Goal: Information Seeking & Learning: Learn about a topic

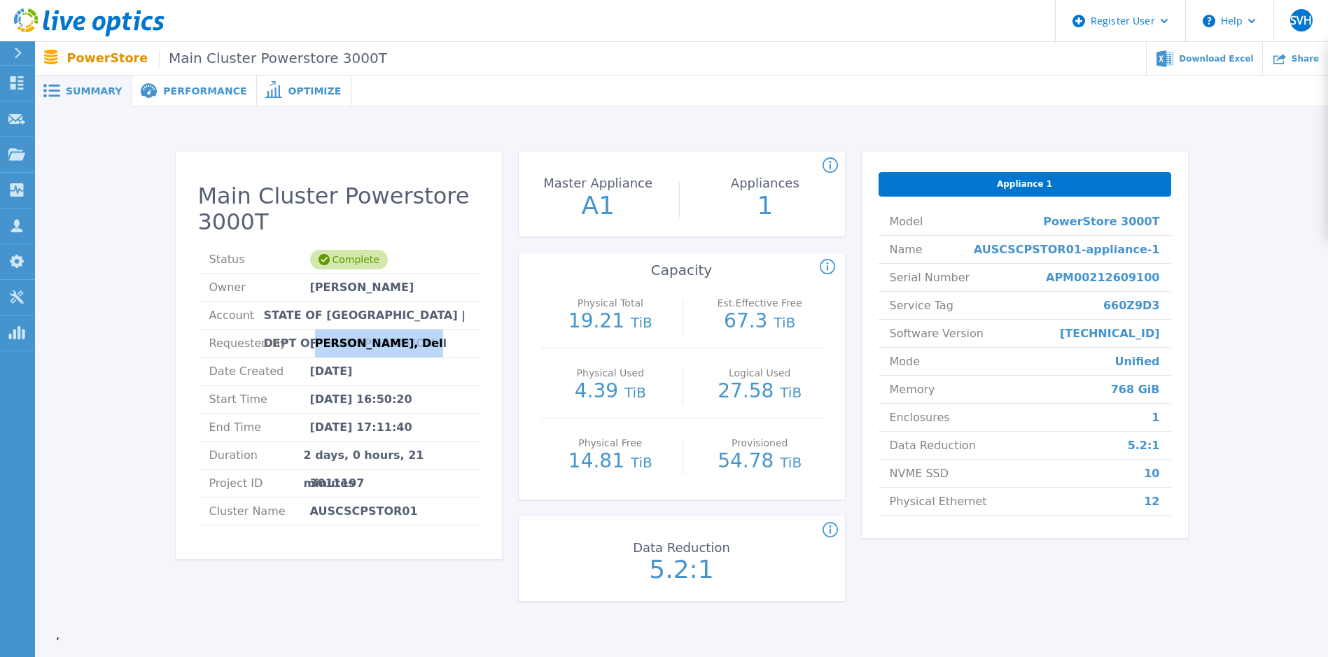
drag, startPoint x: 321, startPoint y: 344, endPoint x: 398, endPoint y: 344, distance: 77.0
click at [398, 344] on span "[PERSON_NAME], Dell" at bounding box center [378, 343] width 137 height 27
drag, startPoint x: 294, startPoint y: 338, endPoint x: 457, endPoint y: 342, distance: 162.5
click at [457, 342] on li "Requested By Michael Flitton, Dell" at bounding box center [338, 344] width 281 height 28
drag, startPoint x: 457, startPoint y: 342, endPoint x: 438, endPoint y: 378, distance: 40.7
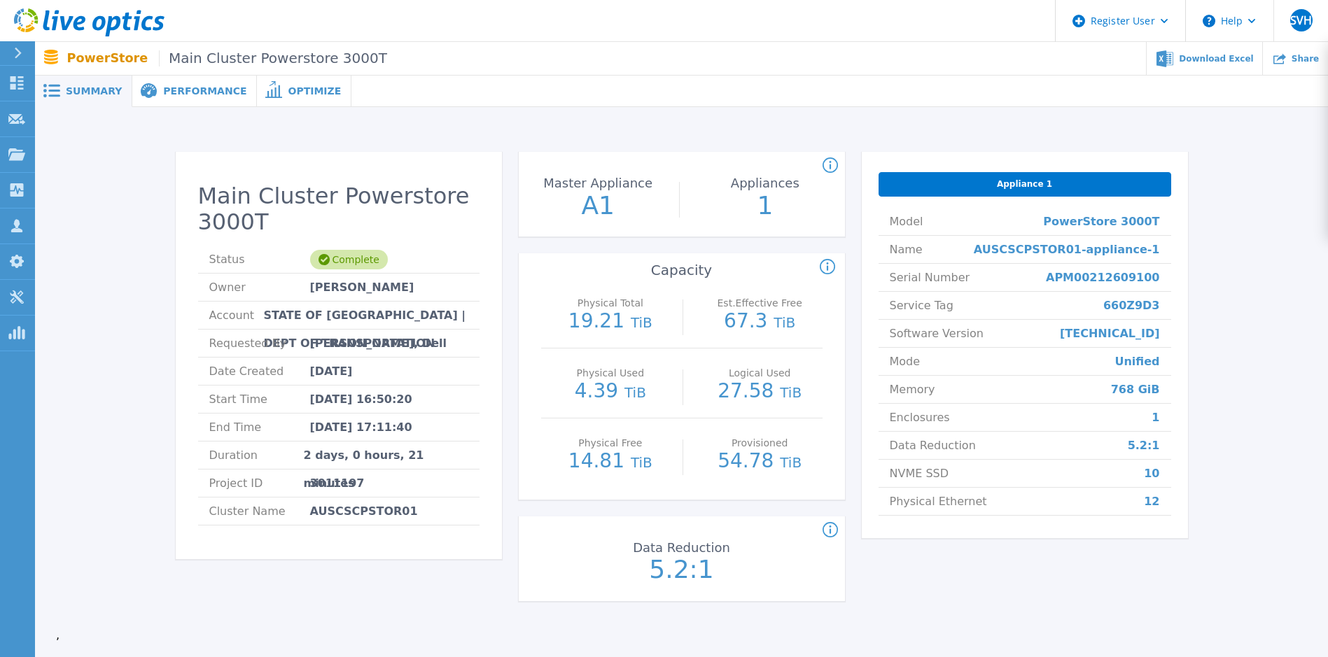
click at [438, 378] on li "Date Created Aug 11, 2025" at bounding box center [338, 372] width 281 height 28
drag, startPoint x: 389, startPoint y: 305, endPoint x: 430, endPoint y: 303, distance: 40.6
click at [430, 303] on li "Account STATE OF TX | DEPT OF TRANSPORTATION" at bounding box center [338, 316] width 281 height 28
drag, startPoint x: 430, startPoint y: 303, endPoint x: 450, endPoint y: 412, distance: 111.0
click at [450, 412] on li "Start Time Aug 09, 2025 16:50:20" at bounding box center [338, 400] width 281 height 28
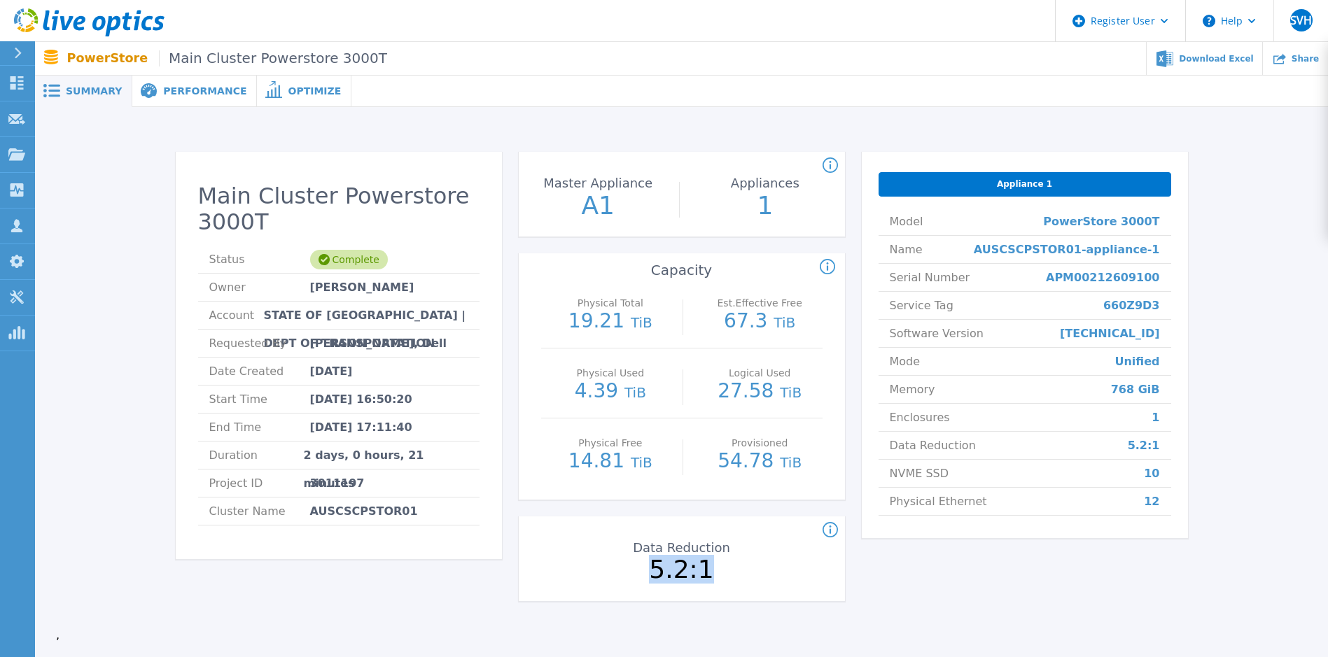
drag, startPoint x: 642, startPoint y: 575, endPoint x: 723, endPoint y: 570, distance: 81.4
click at [723, 471] on p "5.2:1" at bounding box center [682, 569] width 157 height 25
drag, startPoint x: 723, startPoint y: 570, endPoint x: 765, endPoint y: 603, distance: 52.8
click at [772, 471] on div "Data Reduction for the PowerStore cluster. Data Reduction 5.2:1" at bounding box center [682, 559] width 326 height 85
click at [176, 96] on span "Performance" at bounding box center [204, 91] width 83 height 10
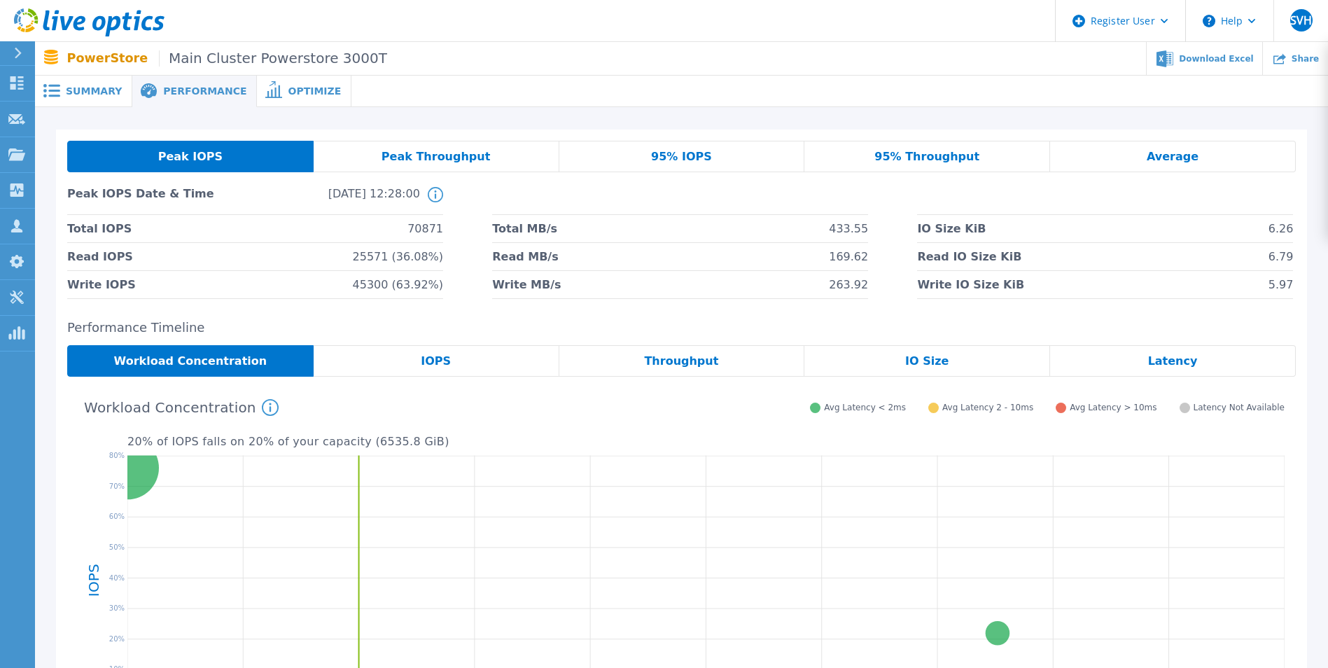
click at [360, 162] on div "Peak Throughput" at bounding box center [437, 157] width 246 height 32
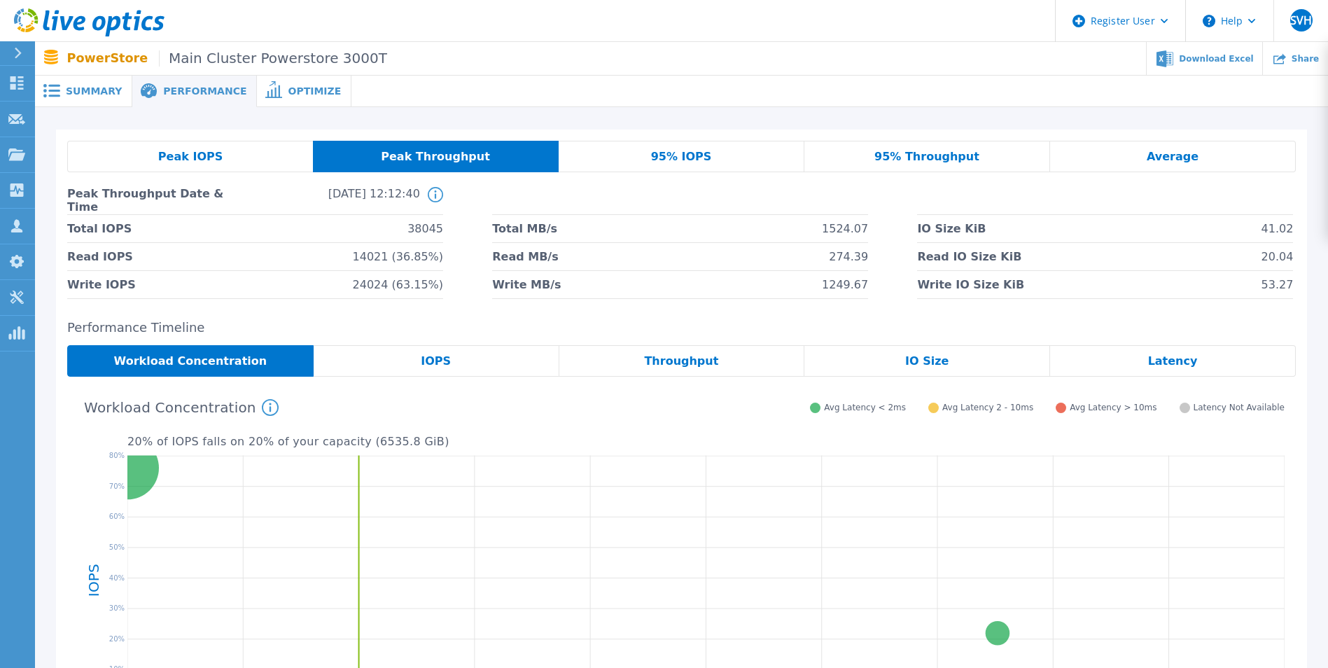
click at [281, 162] on div "Peak IOPS" at bounding box center [190, 157] width 246 height 32
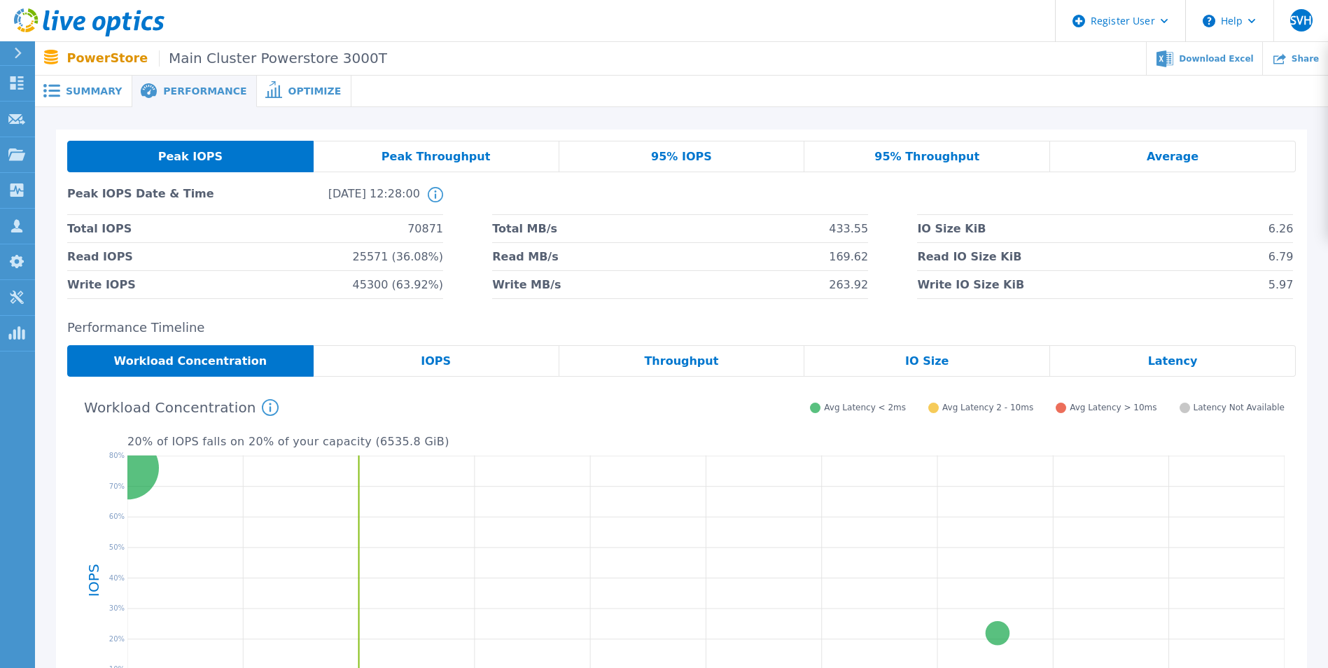
click at [55, 95] on icon at bounding box center [51, 90] width 17 height 13
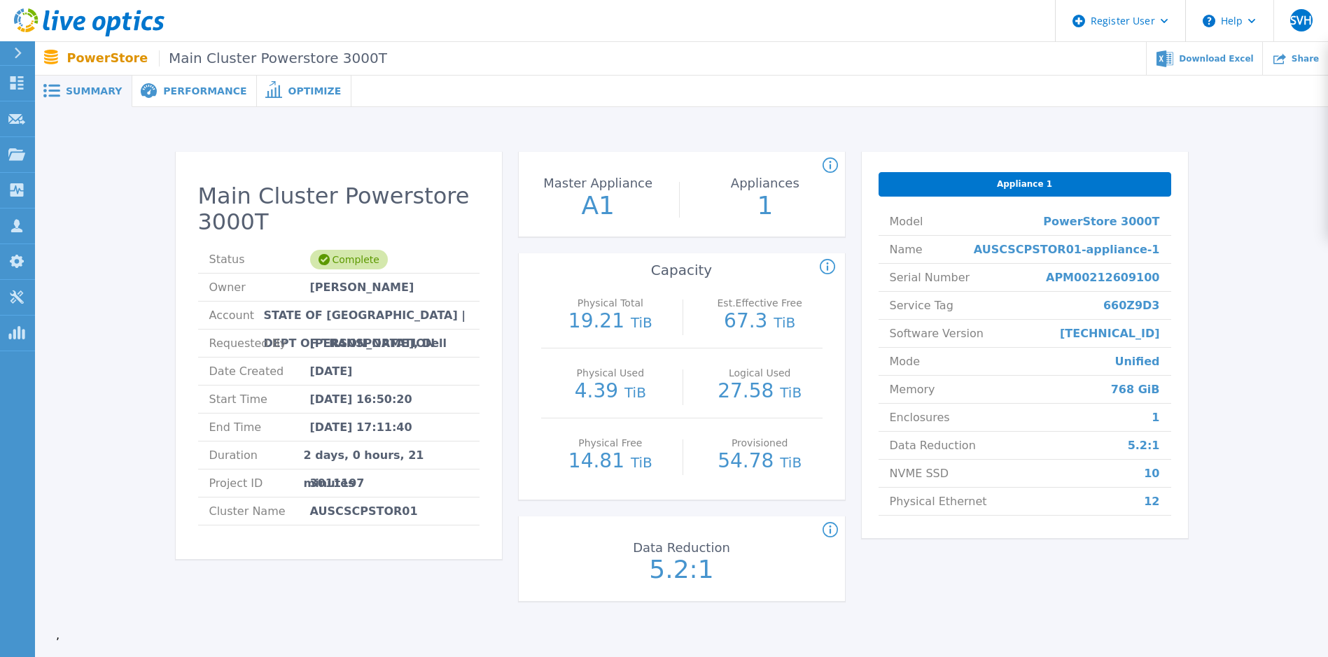
click at [195, 86] on span "Performance" at bounding box center [204, 91] width 83 height 10
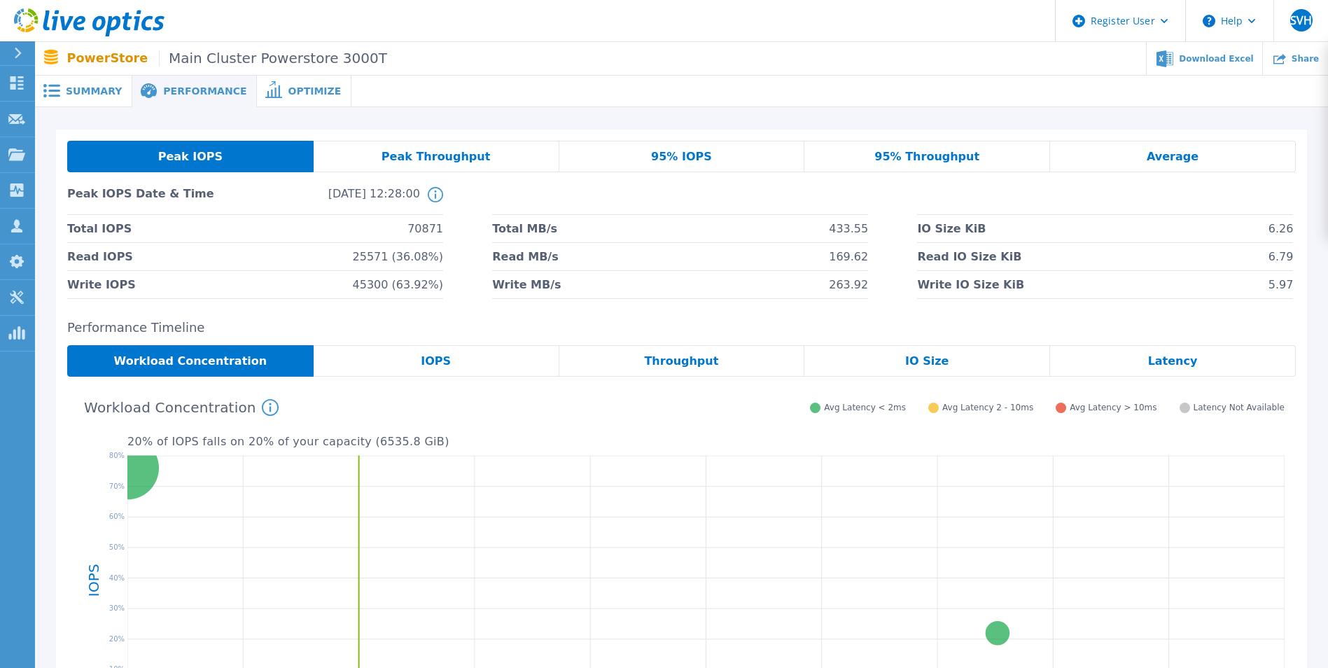
click at [103, 92] on span "Summary" at bounding box center [94, 91] width 56 height 10
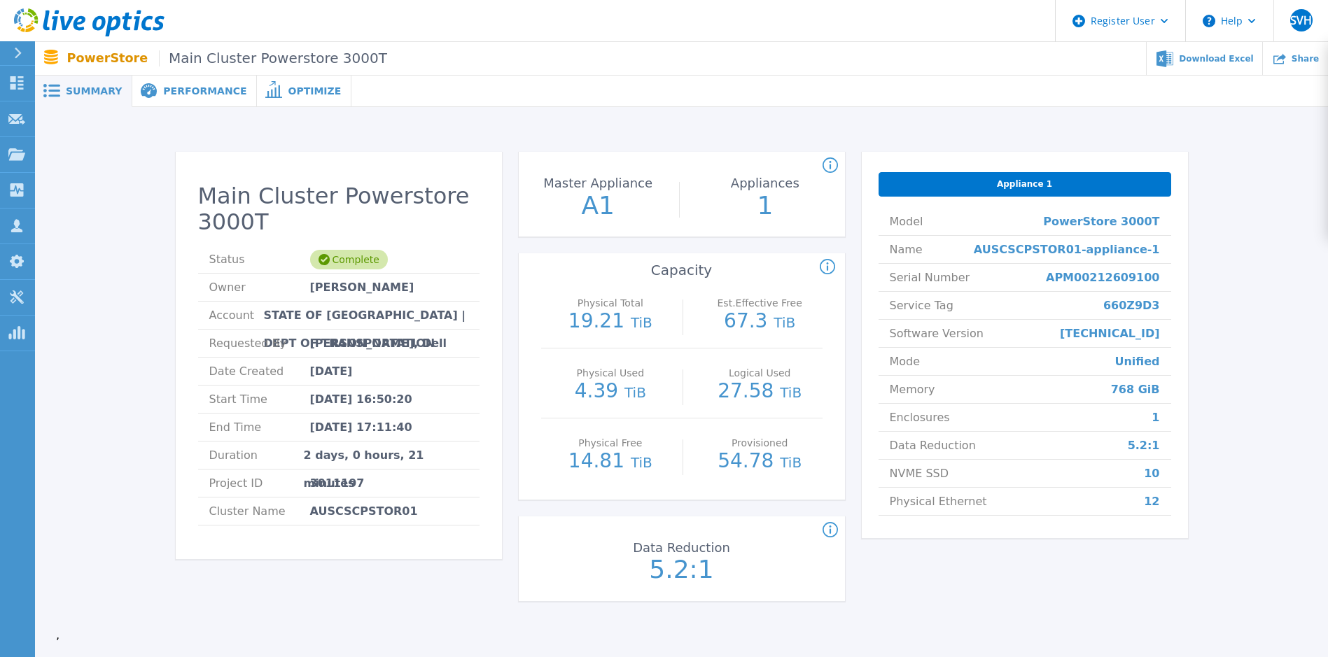
click at [164, 83] on div "Performance" at bounding box center [194, 92] width 125 height 32
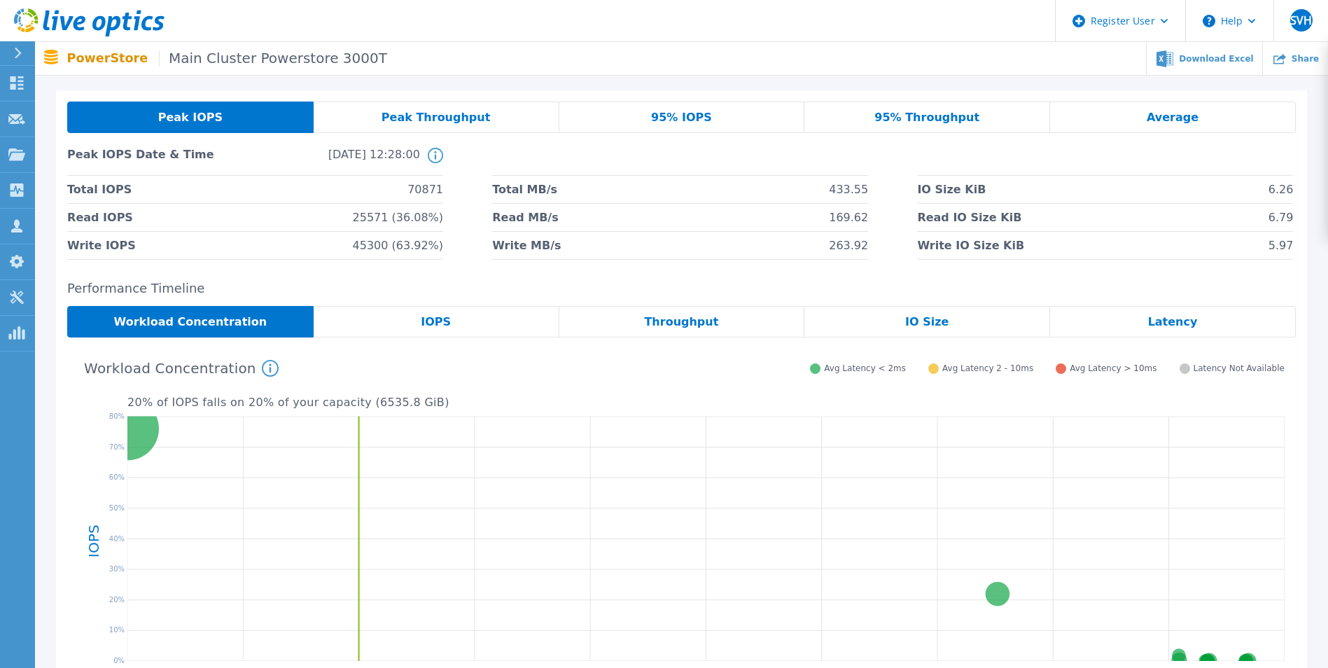
scroll to position [70, 0]
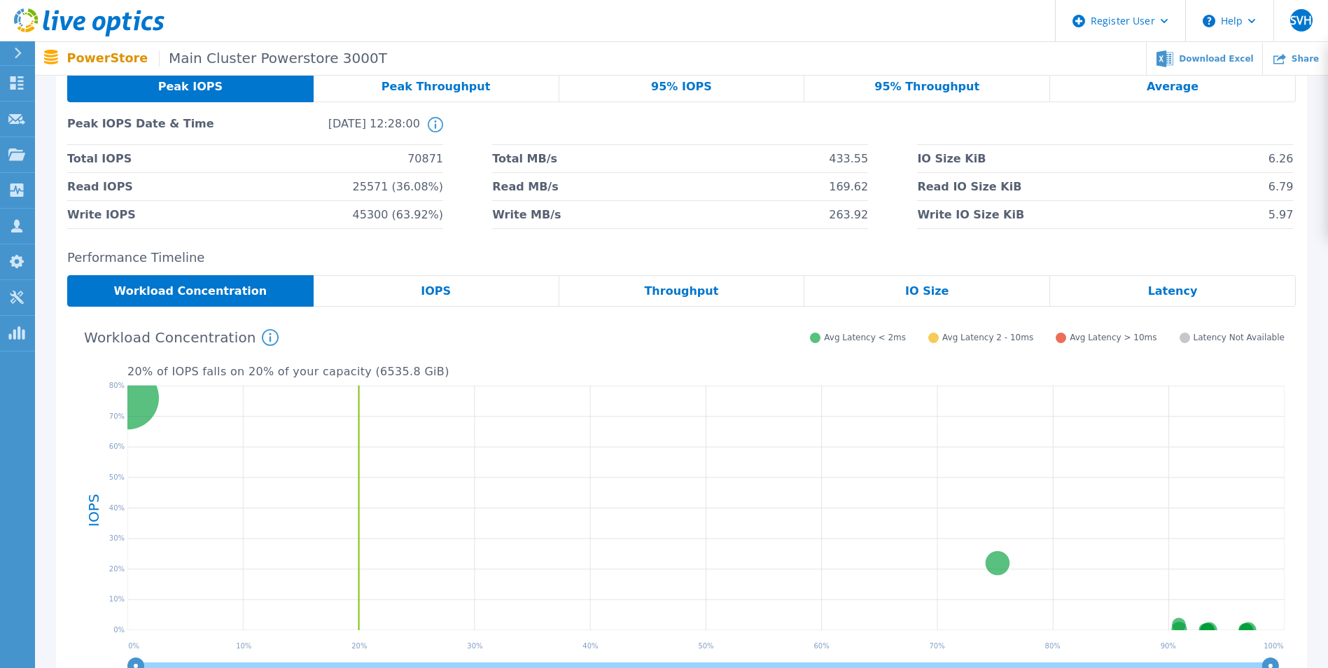
click at [386, 288] on div "IOPS" at bounding box center [437, 291] width 246 height 32
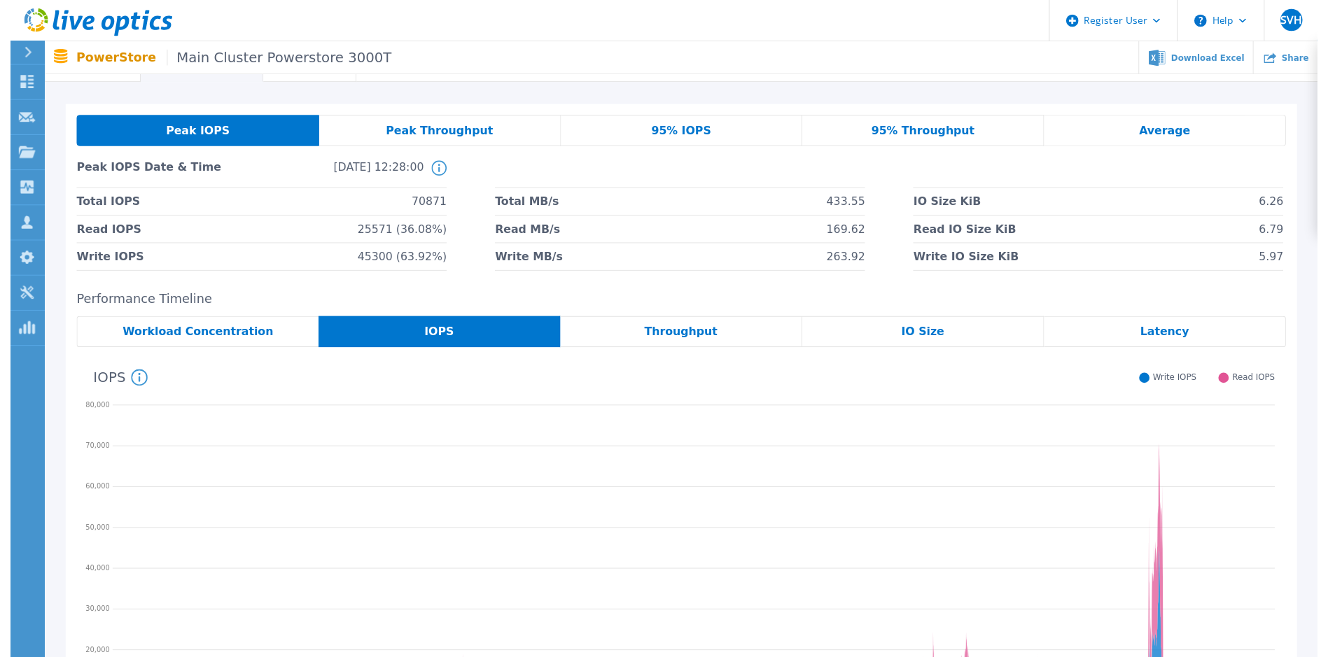
scroll to position [0, 0]
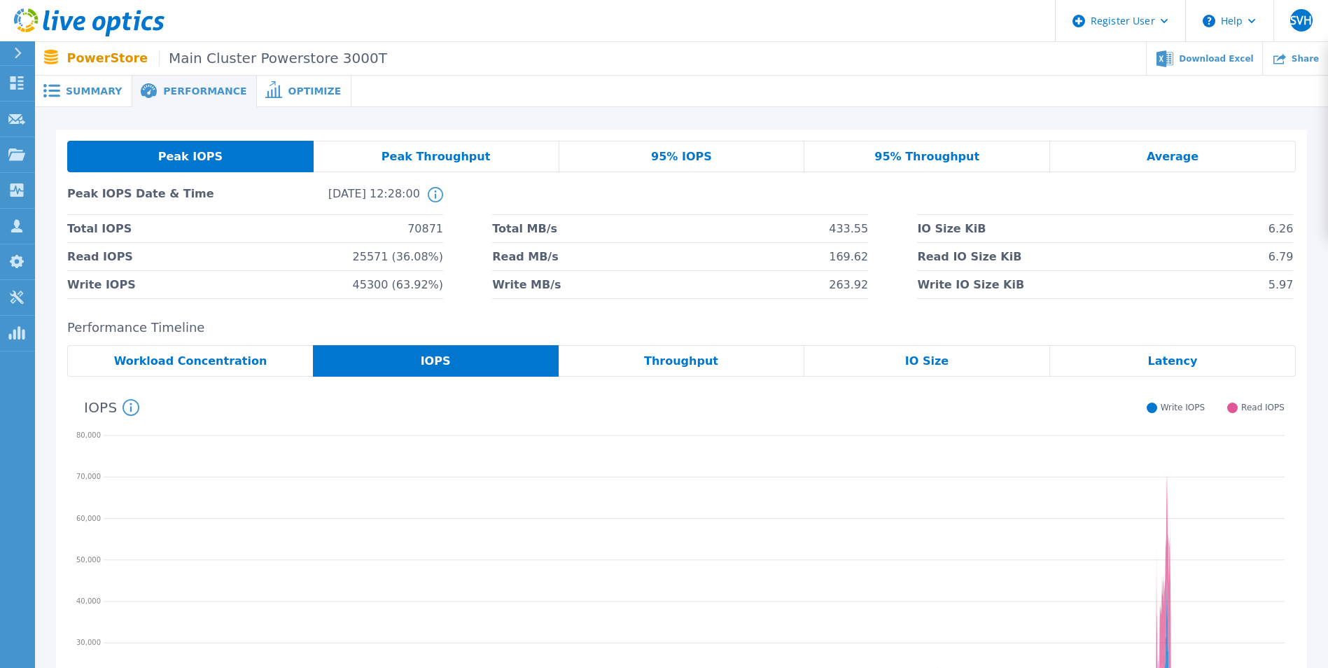
click at [102, 88] on span "Summary" at bounding box center [94, 91] width 56 height 10
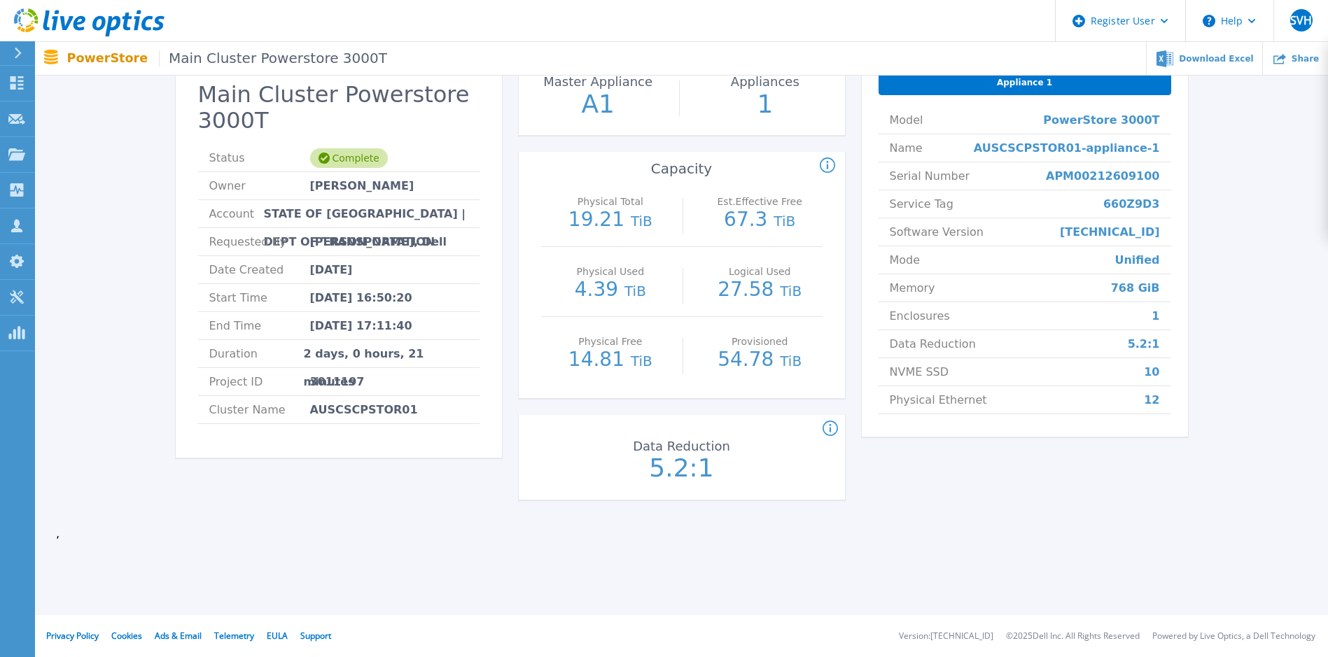
scroll to position [32, 0]
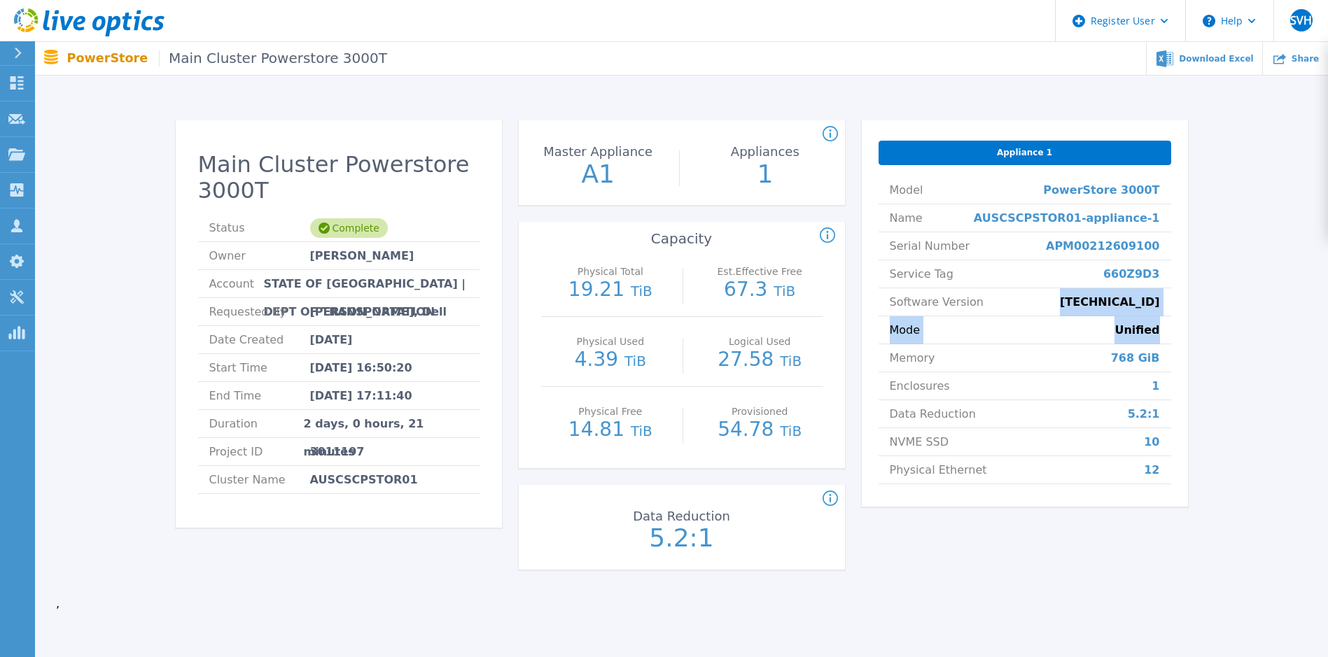
drag, startPoint x: 1126, startPoint y: 313, endPoint x: 1180, endPoint y: 340, distance: 60.7
click at [879, 340] on div "Appliance 1 Model PowerStore 3000T Name AUSCSCPSTOR01-appliance-1 Serial Number…" at bounding box center [1025, 313] width 326 height 386
drag, startPoint x: 1180, startPoint y: 340, endPoint x: 1206, endPoint y: 376, distance: 44.3
click at [879, 376] on div "Main Cluster Powerstore 3000T Status Complete Owner Pradeep Nathan Account STAT…" at bounding box center [681, 348] width 1251 height 500
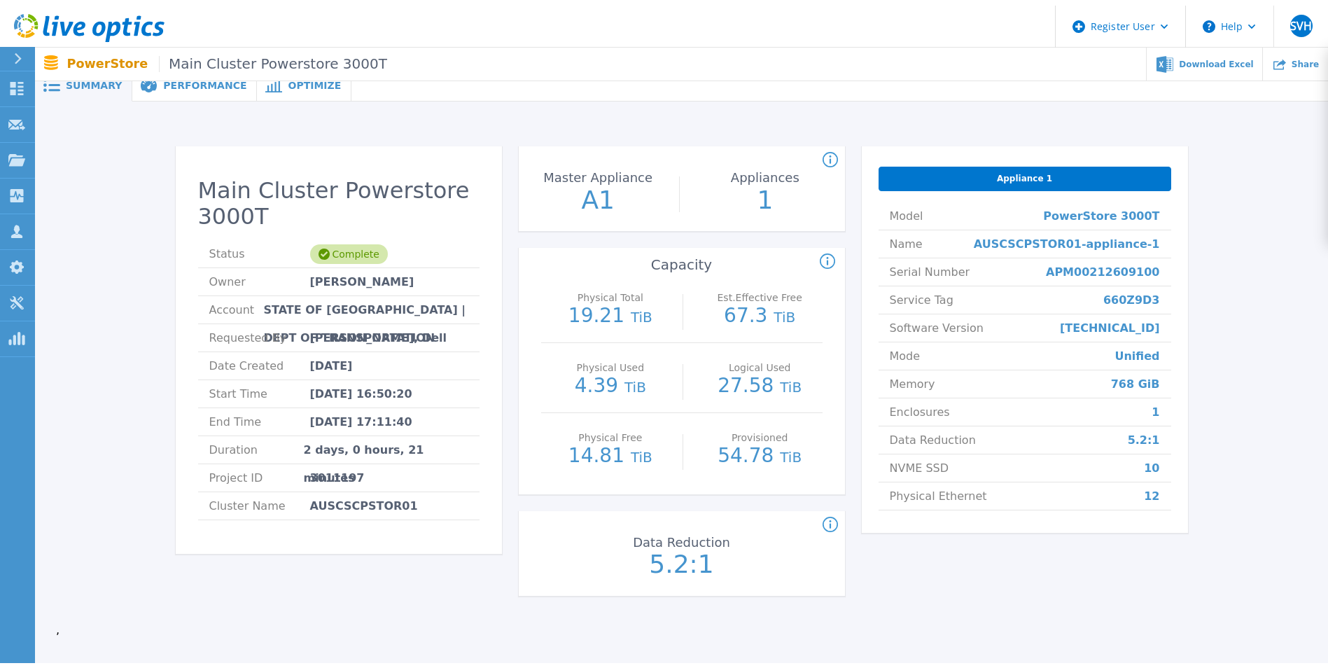
scroll to position [0, 0]
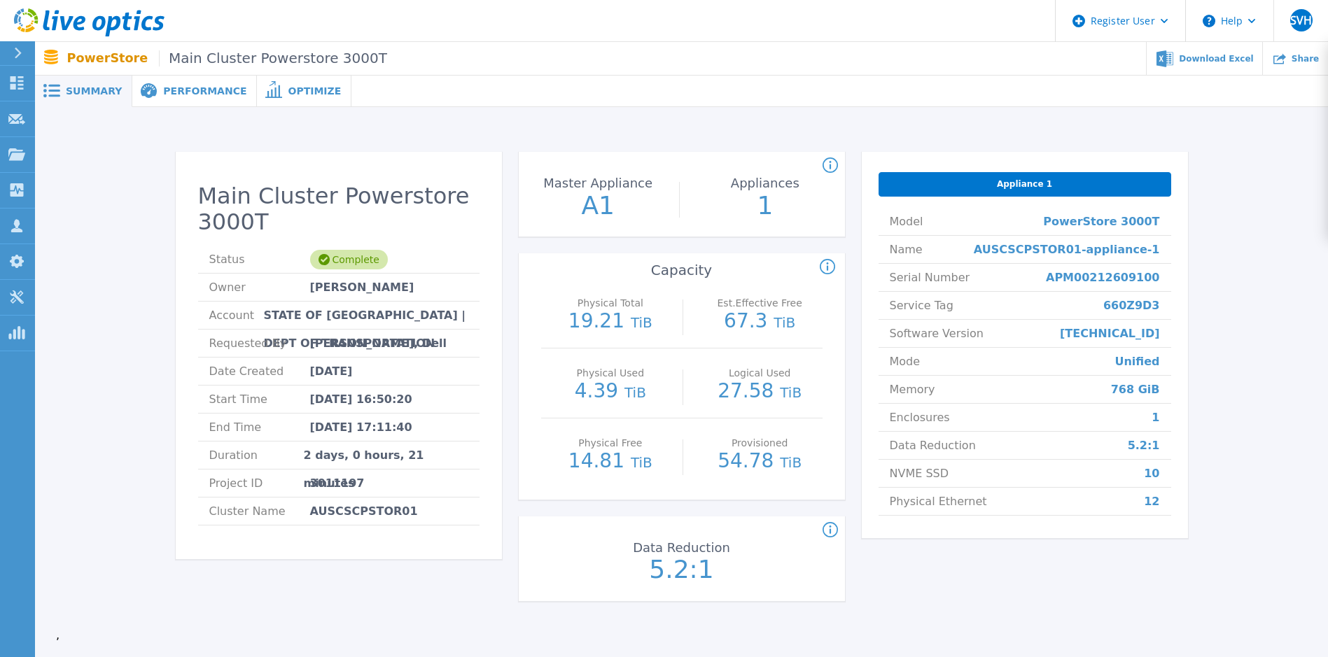
click at [197, 109] on div "Main Cluster Powerstore 3000T Status Complete Owner Pradeep Nathan Account STAT…" at bounding box center [681, 385] width 1293 height 556
click at [183, 92] on span "Performance" at bounding box center [204, 91] width 83 height 10
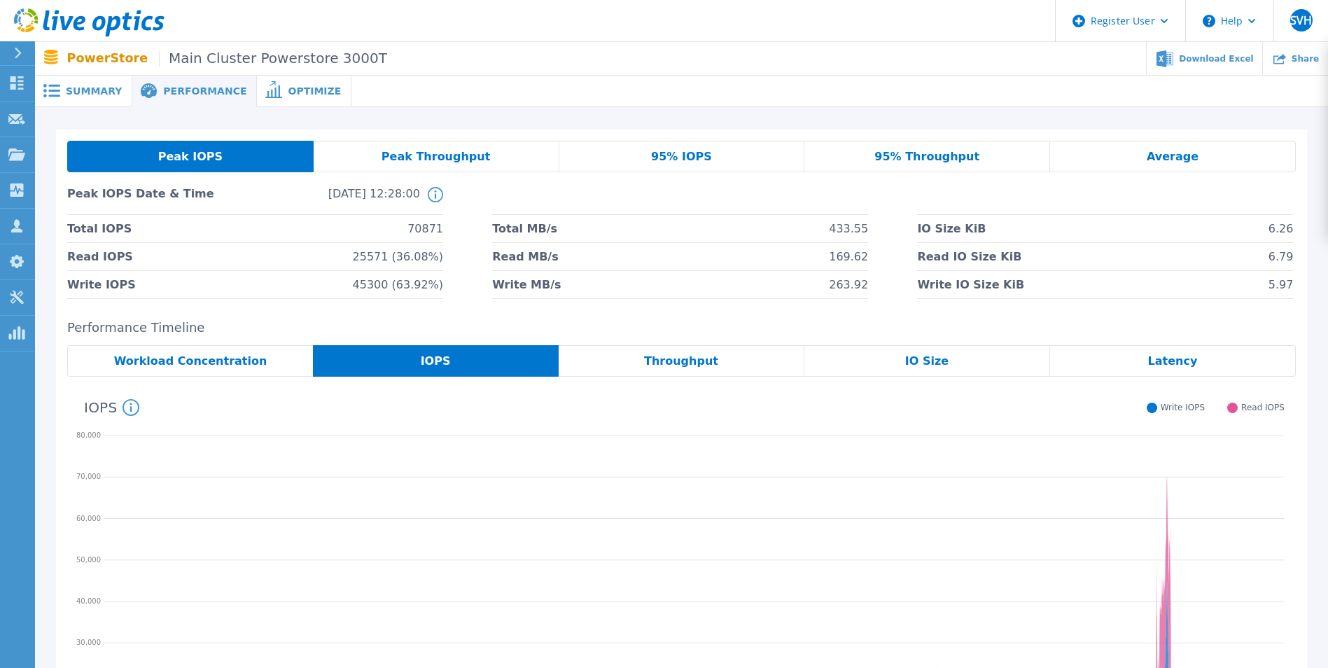
click at [277, 358] on div "Workload Concentration" at bounding box center [190, 361] width 246 height 32
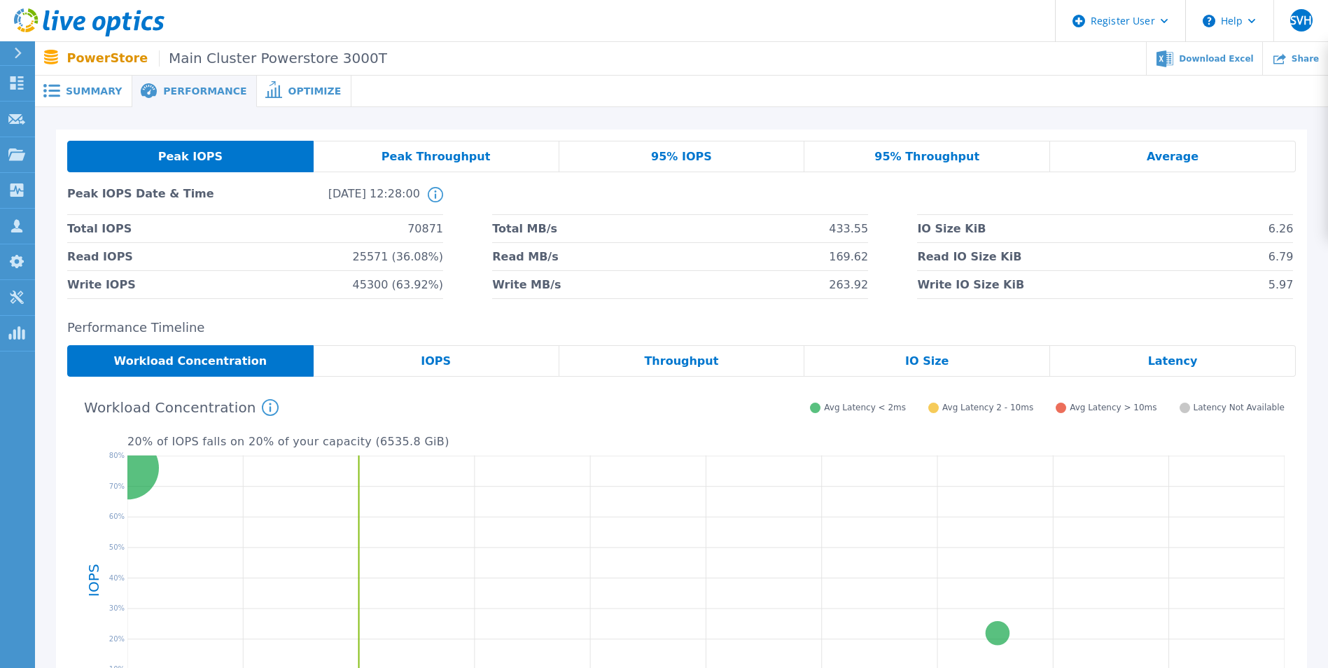
click at [82, 92] on span "Summary" at bounding box center [94, 91] width 56 height 10
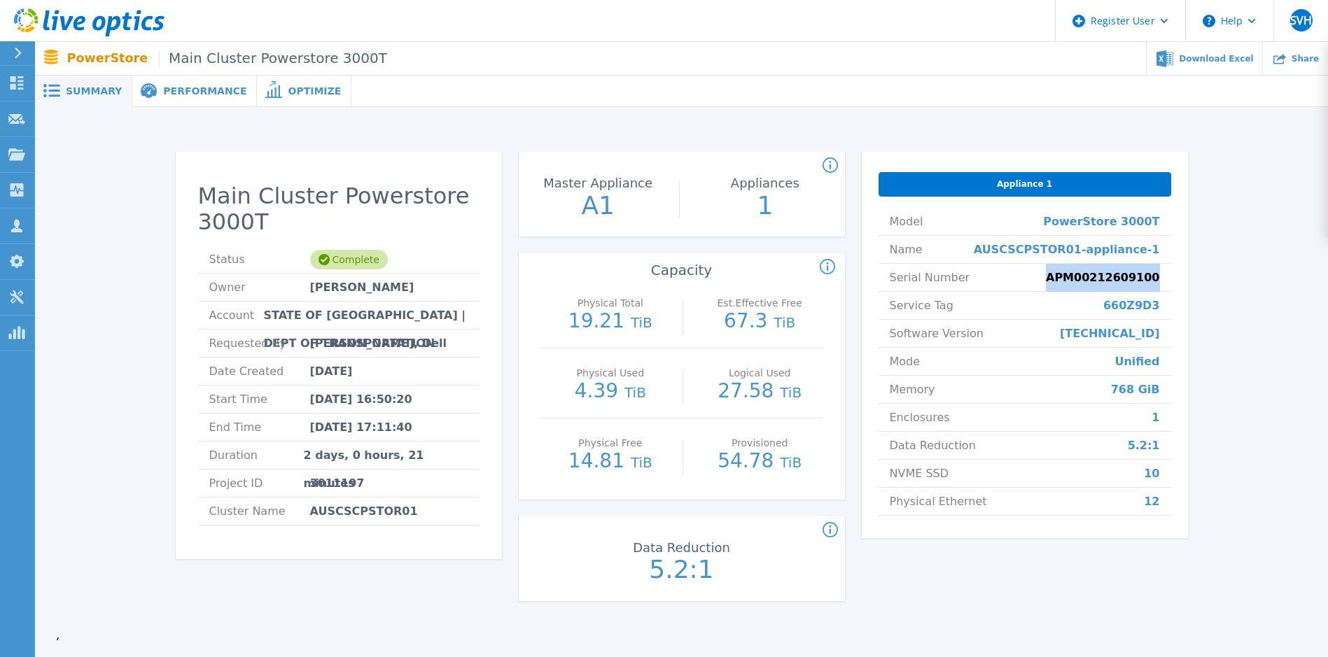
drag, startPoint x: 1063, startPoint y: 273, endPoint x: 1179, endPoint y: 285, distance: 116.8
click at [879, 285] on div "Appliance 1 Model PowerStore 3000T Name AUSCSCPSTOR01-appliance-1 Serial Number…" at bounding box center [1025, 345] width 326 height 386
drag, startPoint x: 1179, startPoint y: 285, endPoint x: 1128, endPoint y: 284, distance: 51.1
copy span "APM00212609100"
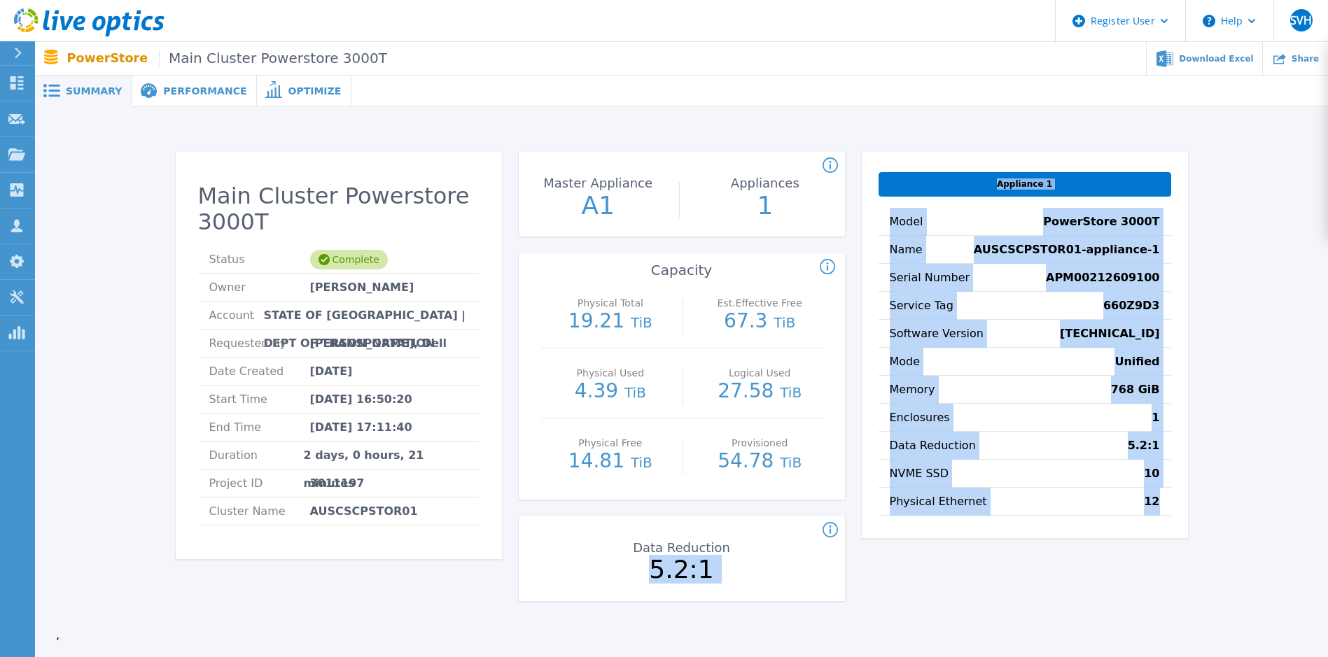
drag, startPoint x: 1178, startPoint y: 501, endPoint x: 843, endPoint y: 515, distance: 335.0
click at [843, 471] on div "Main Cluster Powerstore 3000T Status Complete Owner Pradeep Nathan Account STAT…" at bounding box center [682, 385] width 1012 height 466
drag, startPoint x: 843, startPoint y: 515, endPoint x: 1030, endPoint y: 589, distance: 200.9
click at [879, 471] on div "Appliance 1 Model PowerStore 3000T Name AUSCSCPSTOR01-appliance-1 Serial Number…" at bounding box center [1025, 385] width 326 height 466
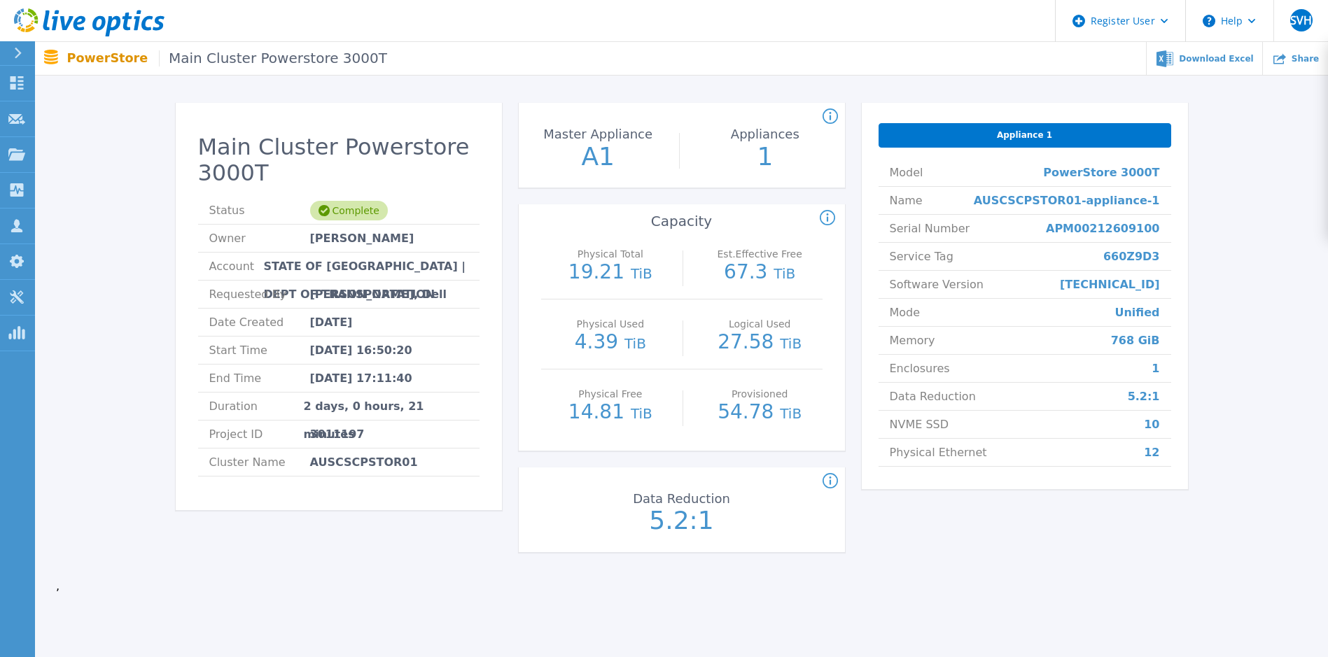
click at [879, 471] on div "Summary Performance Optimize Main Cluster Powerstore 3000T Status Complete Owne…" at bounding box center [681, 309] width 1293 height 717
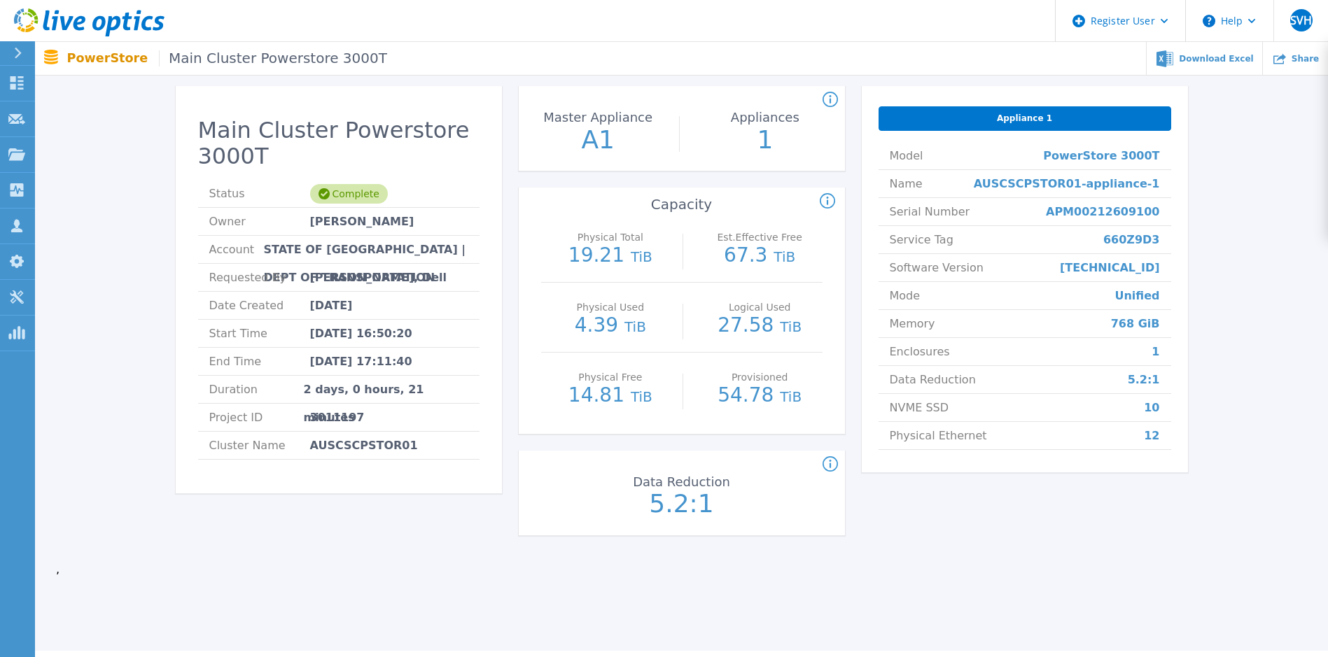
scroll to position [32, 0]
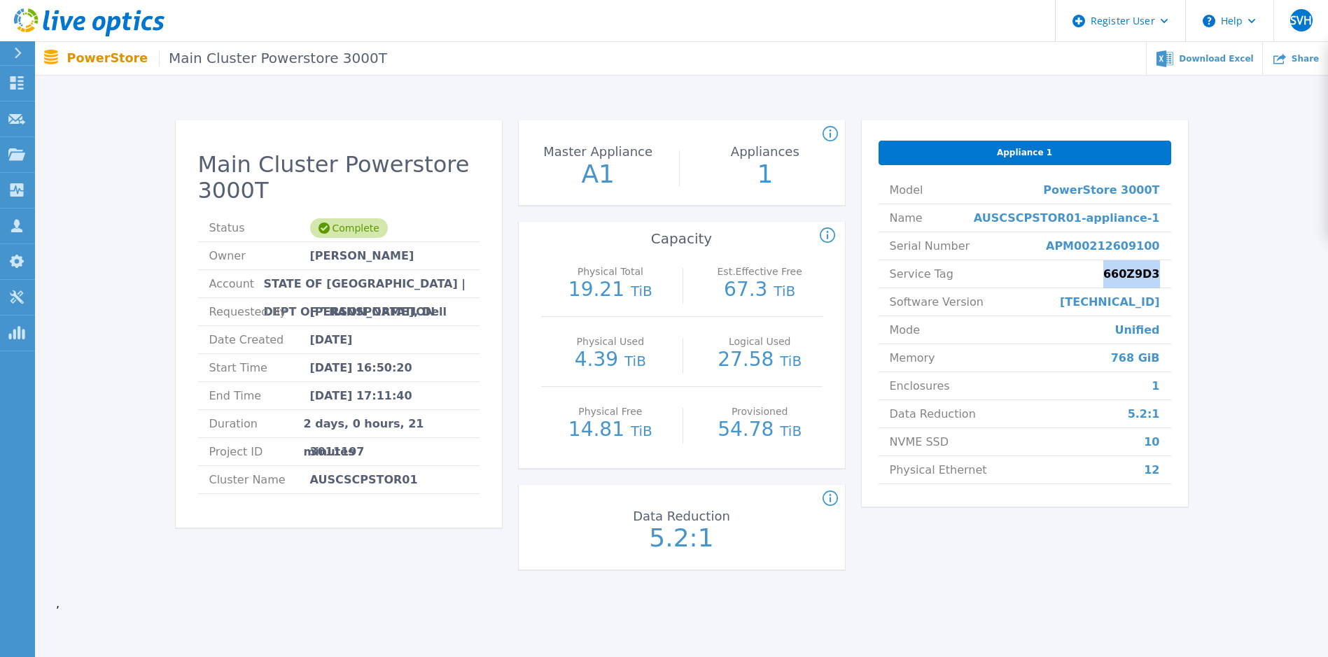
drag, startPoint x: 1102, startPoint y: 274, endPoint x: 1168, endPoint y: 273, distance: 65.8
click at [879, 273] on li "Service Tag 660Z9D3" at bounding box center [1025, 274] width 293 height 28
drag, startPoint x: 1168, startPoint y: 273, endPoint x: 1146, endPoint y: 273, distance: 21.7
copy span "660Z9D3"
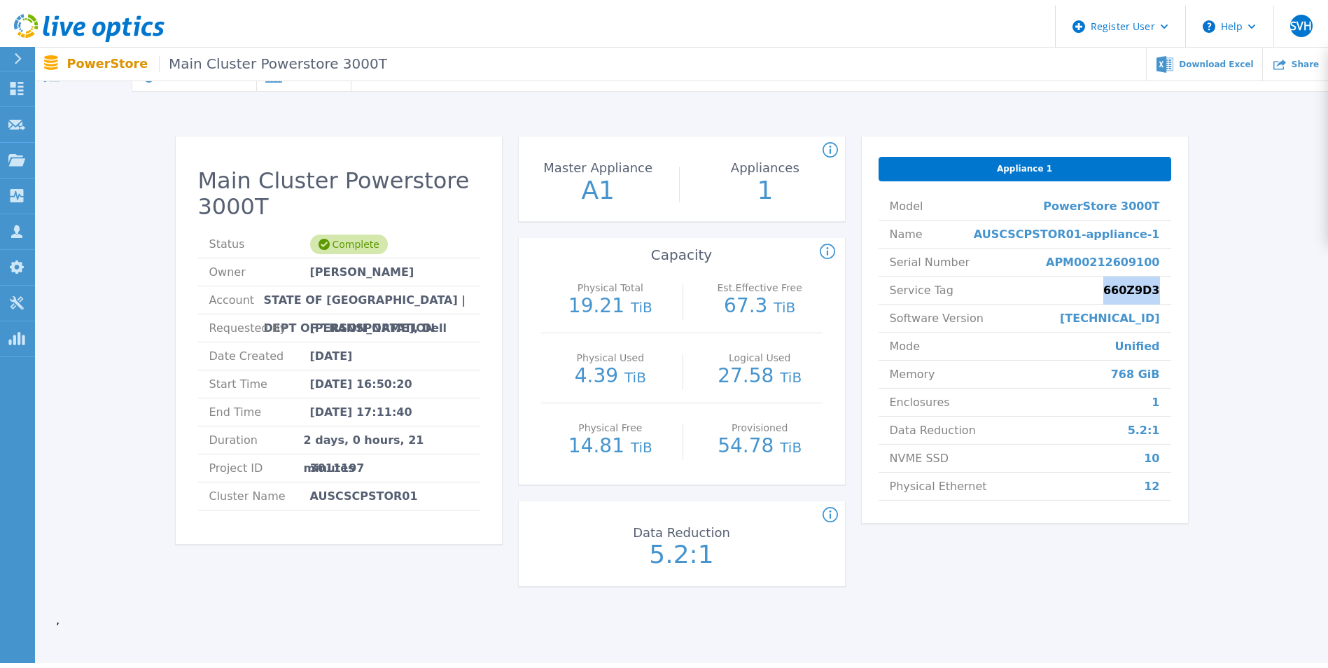
scroll to position [0, 0]
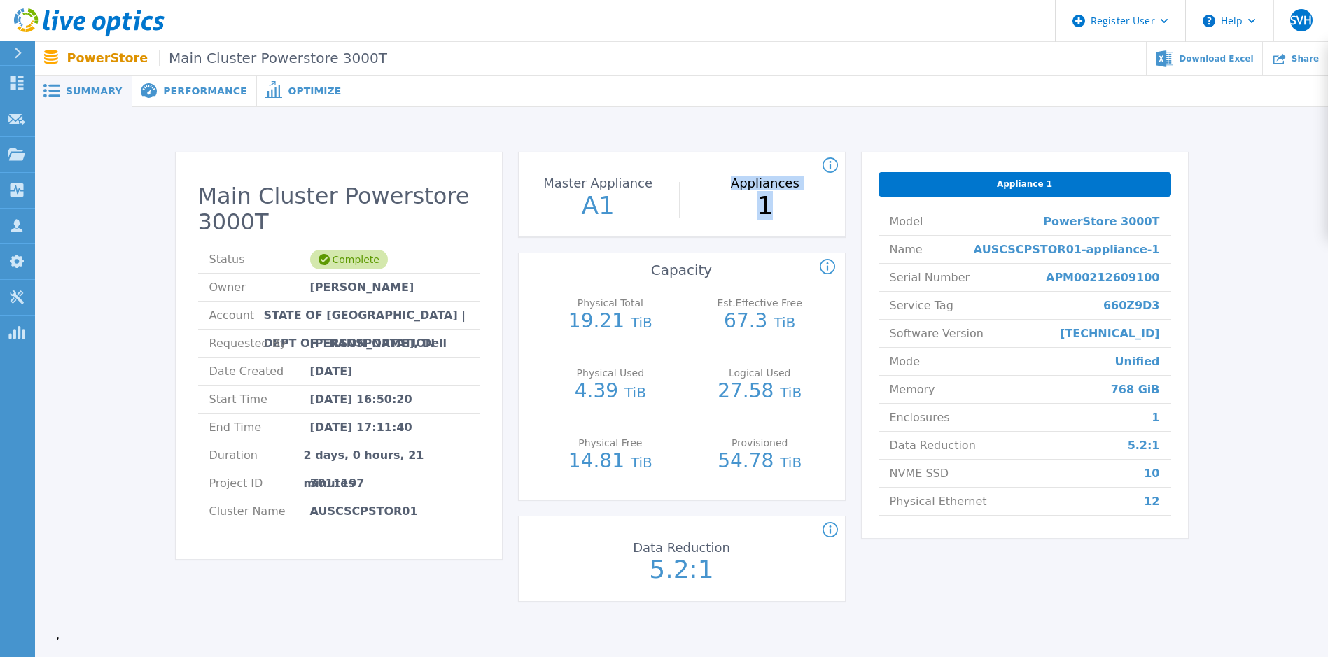
drag, startPoint x: 787, startPoint y: 221, endPoint x: 626, endPoint y: 216, distance: 161.1
click at [626, 216] on div "Master Appliance A1 Appliances 1" at bounding box center [682, 196] width 326 height 70
click at [821, 338] on div "Est.Effective Free 67.3 TiB" at bounding box center [759, 314] width 125 height 70
click at [788, 471] on div "Data Reduction for the PowerStore cluster." at bounding box center [676, 530] width 326 height 17
drag, startPoint x: 1122, startPoint y: 382, endPoint x: 1165, endPoint y: 391, distance: 44.2
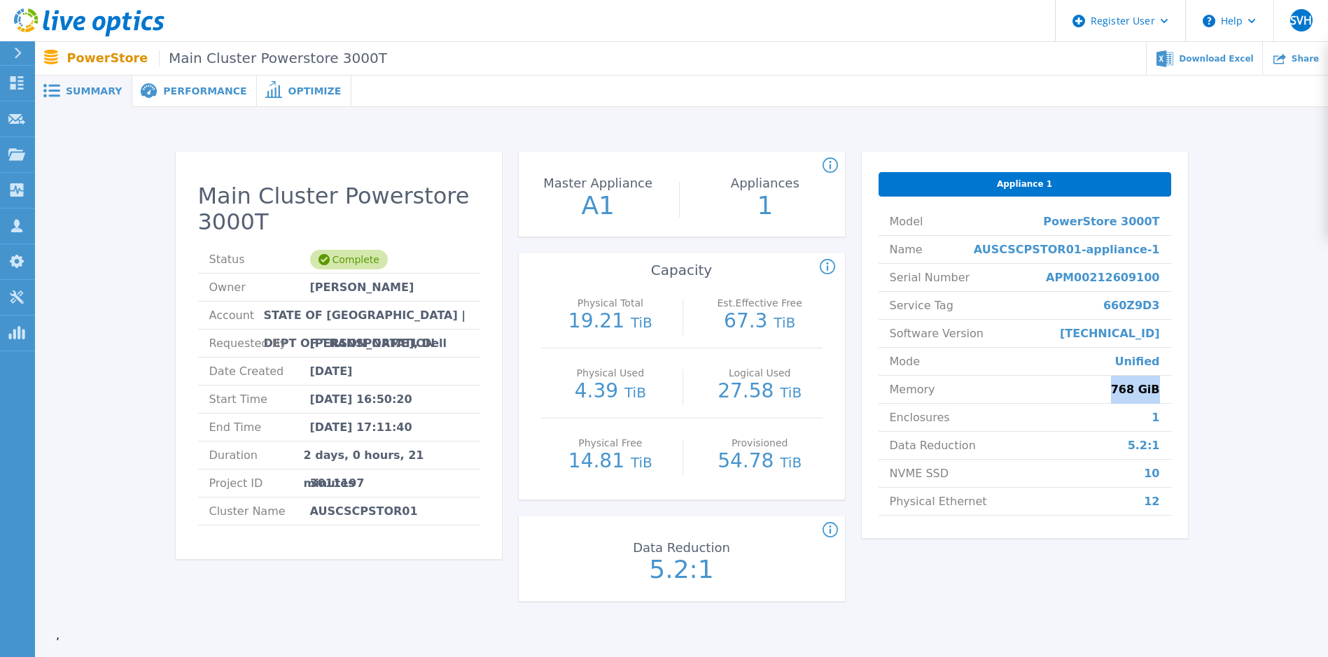
click at [879, 391] on li "Memory 768 GiB" at bounding box center [1025, 390] width 293 height 28
drag, startPoint x: 1165, startPoint y: 391, endPoint x: 1204, endPoint y: 464, distance: 82.4
click at [879, 464] on div "Main Cluster Powerstore 3000T Status Complete Owner Pradeep Nathan Account STAT…" at bounding box center [681, 380] width 1251 height 500
drag, startPoint x: 206, startPoint y: 85, endPoint x: 216, endPoint y: 106, distance: 24.1
click at [206, 86] on span "Performance" at bounding box center [204, 91] width 83 height 10
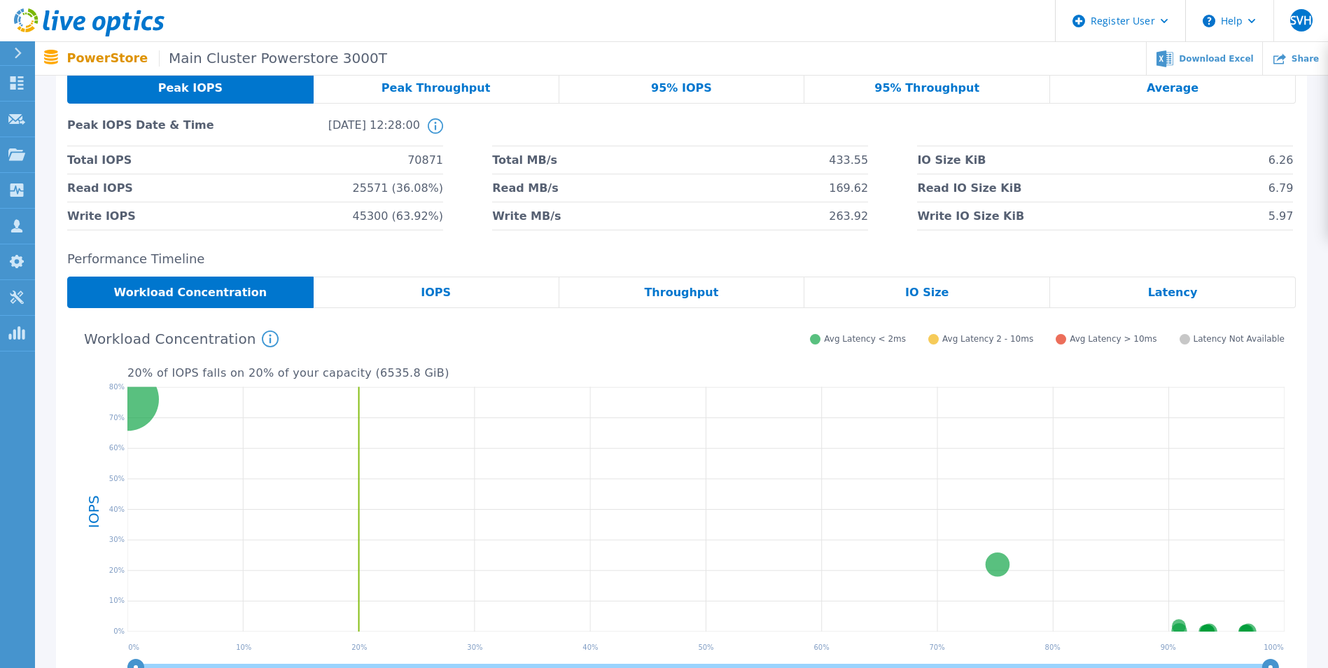
scroll to position [70, 0]
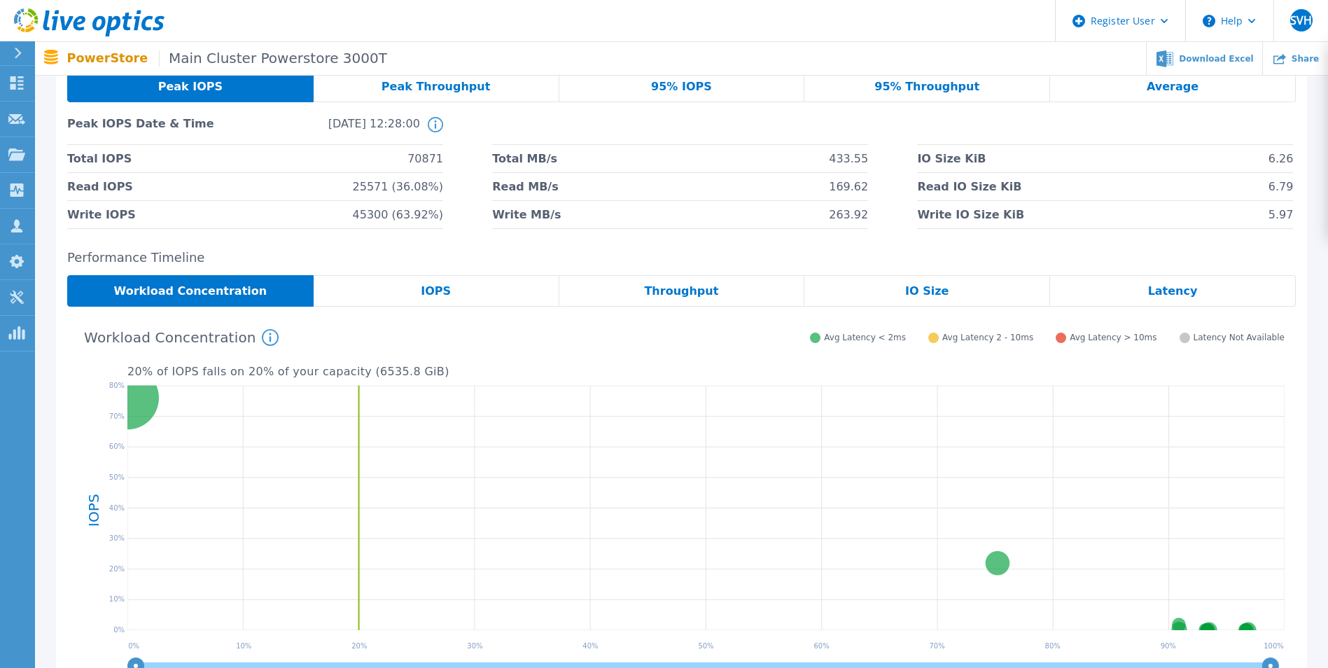
click at [657, 78] on div "95% IOPS" at bounding box center [682, 87] width 246 height 32
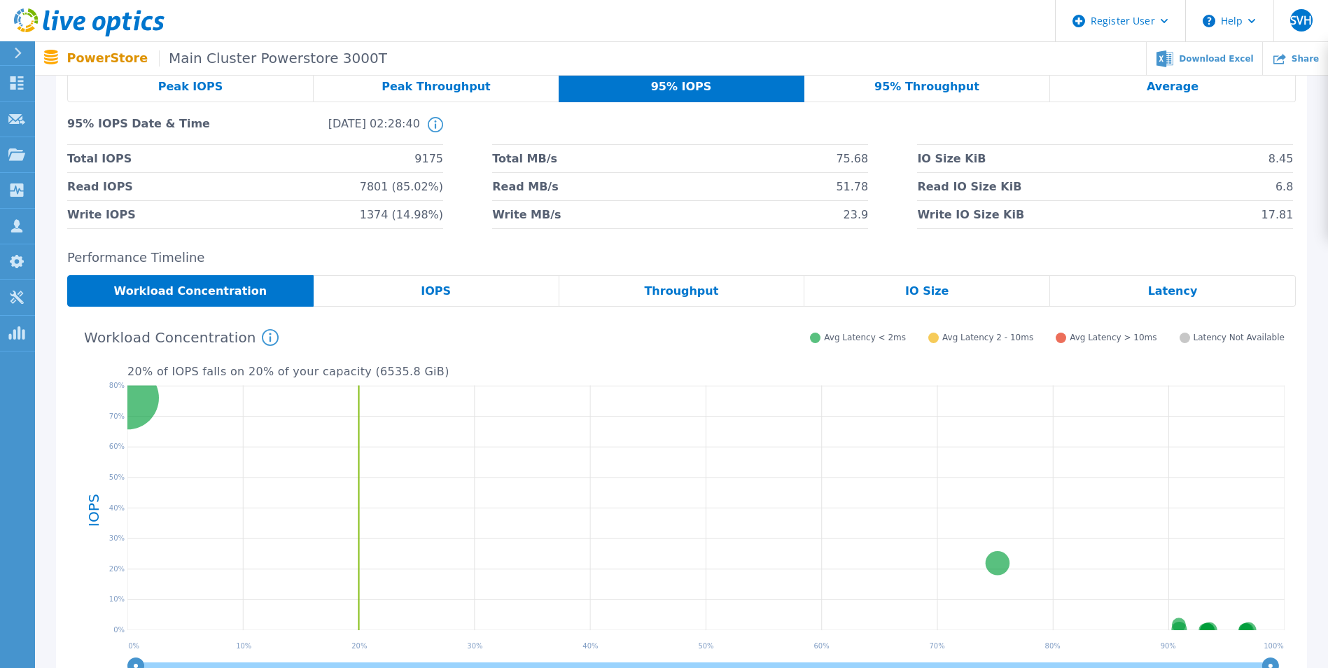
click at [191, 75] on nav "PowerStore Main Cluster Powerstore 3000T Download Excel Share" at bounding box center [681, 59] width 1293 height 34
click at [196, 86] on span "Peak IOPS" at bounding box center [190, 86] width 64 height 11
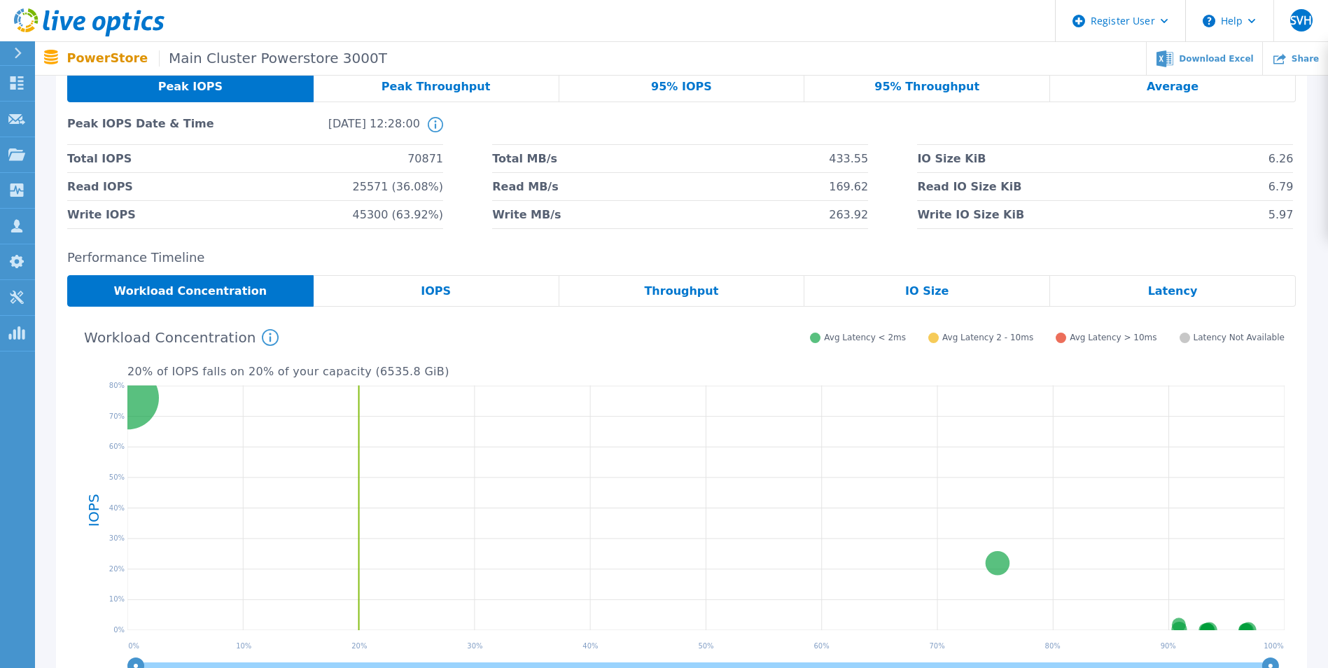
click at [622, 95] on div "95% IOPS" at bounding box center [682, 87] width 246 height 32
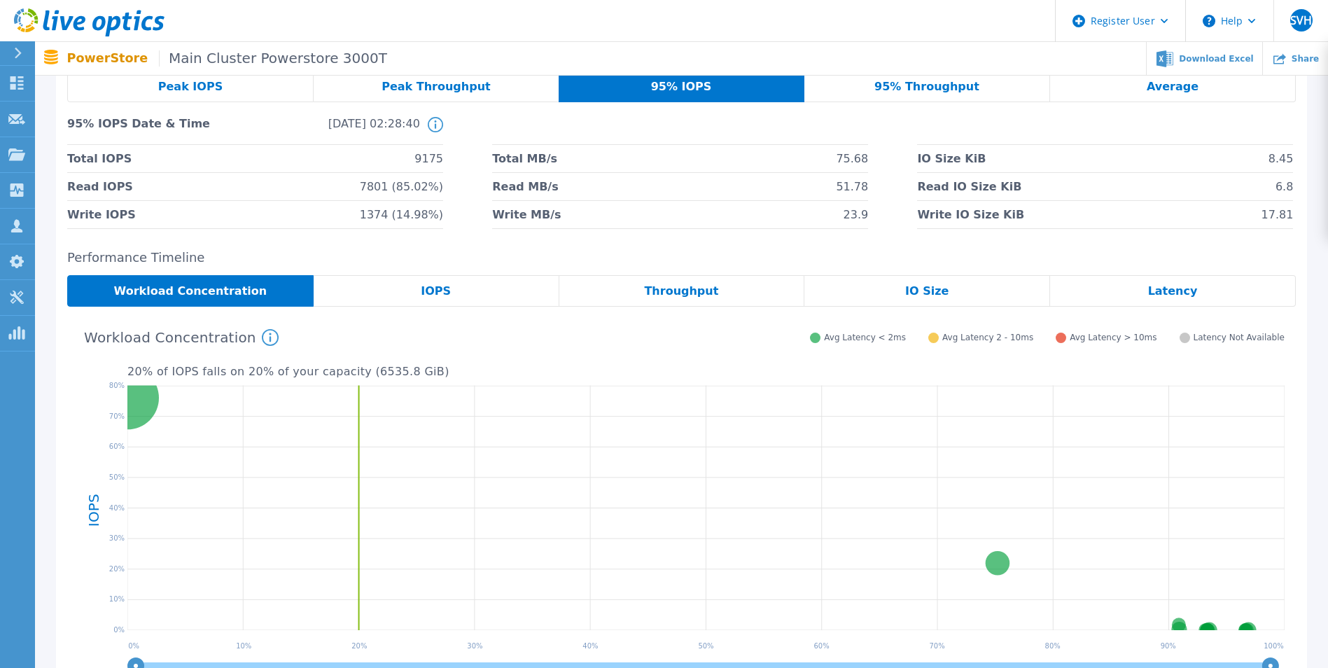
click at [256, 82] on div "Peak IOPS" at bounding box center [190, 87] width 246 height 32
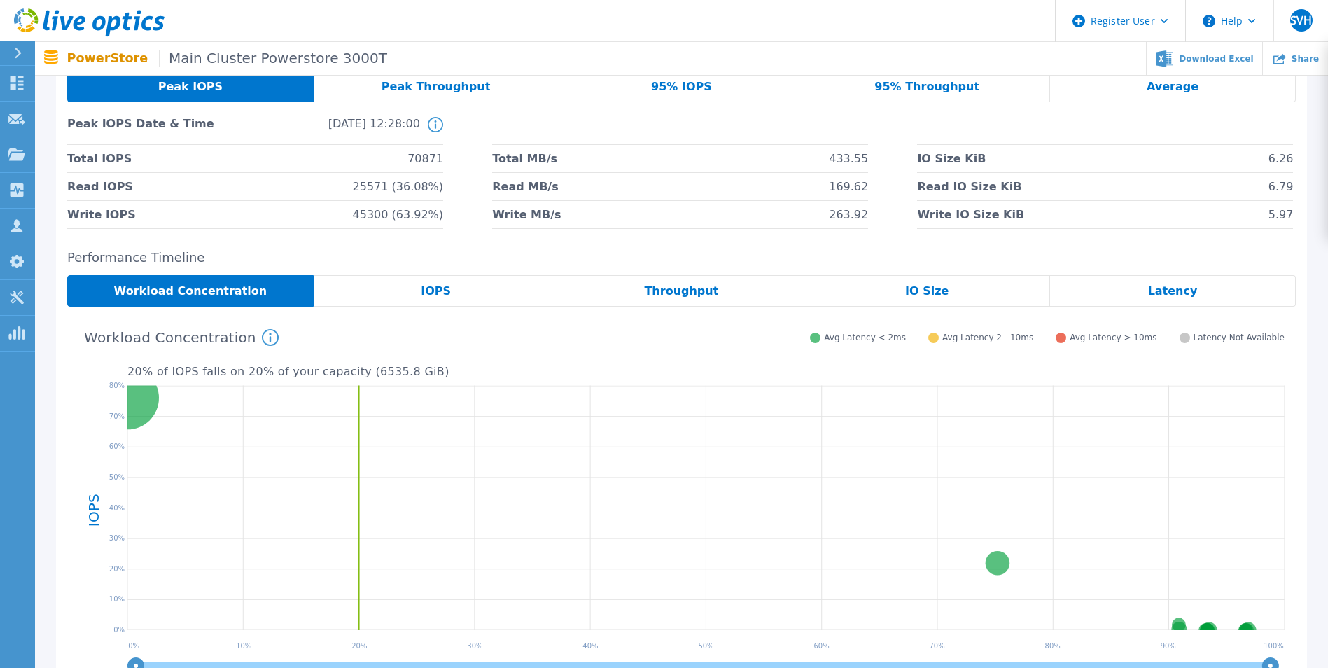
click at [417, 104] on div "Peak IOPS Peak Throughput 95% IOPS 95% Throughput Average Peak IOPS Date & Time…" at bounding box center [681, 150] width 1229 height 158
click at [447, 92] on span "Peak Throughput" at bounding box center [436, 86] width 109 height 11
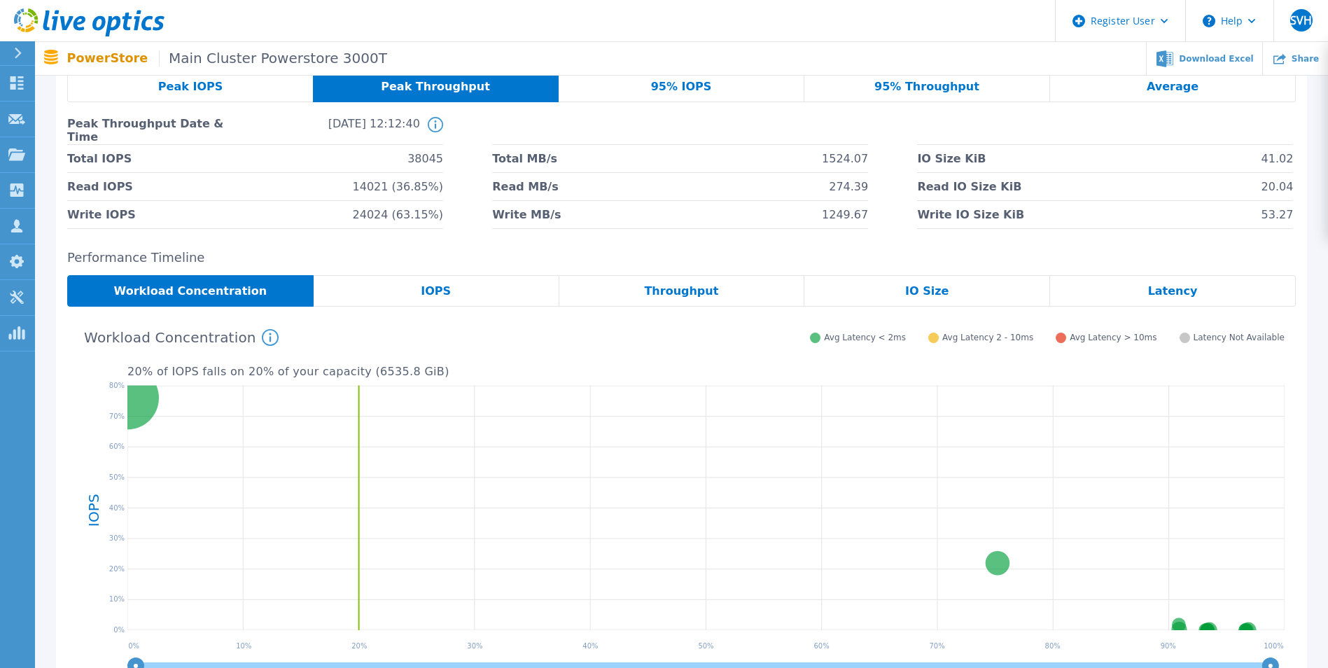
click at [656, 90] on span "95% IOPS" at bounding box center [681, 86] width 61 height 11
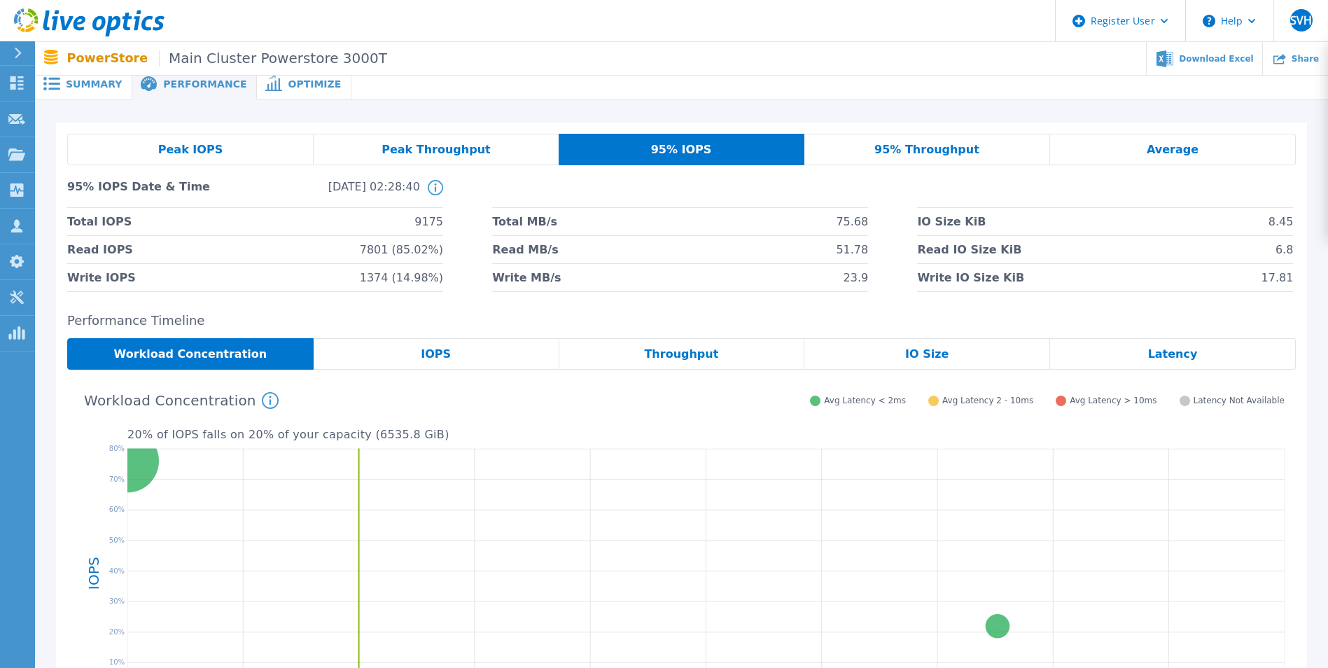
scroll to position [0, 0]
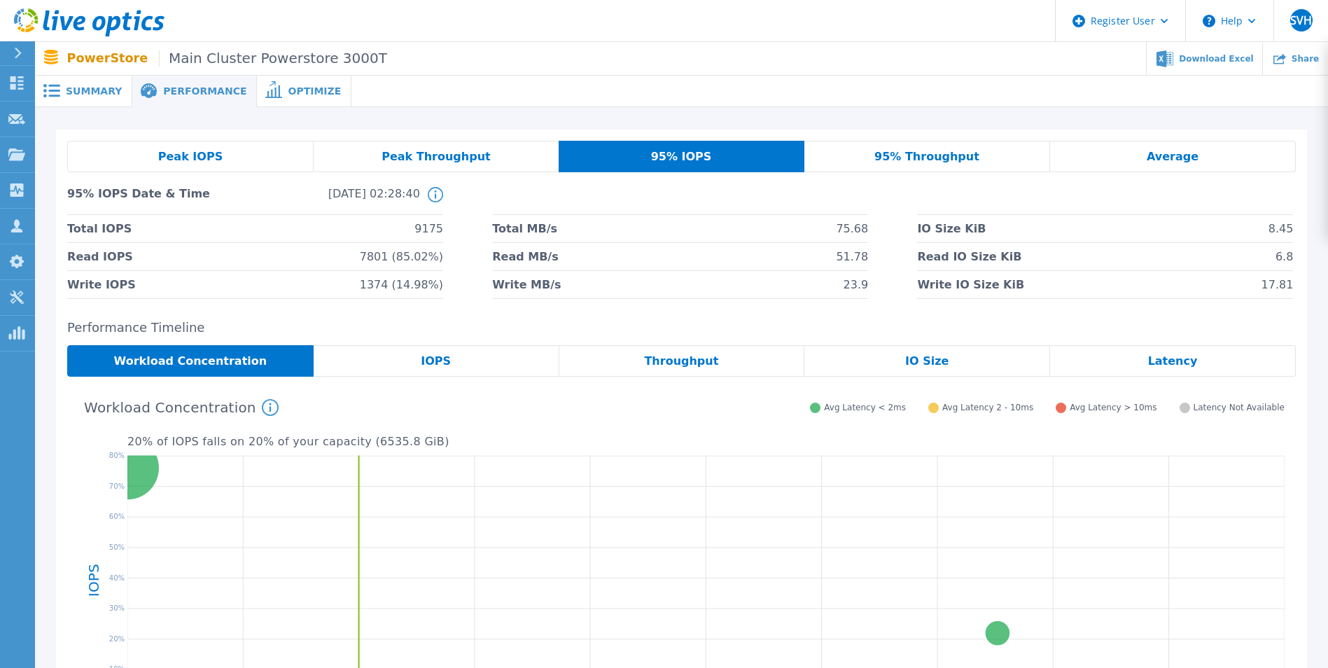
click at [868, 167] on div "95% Throughput" at bounding box center [927, 157] width 246 height 32
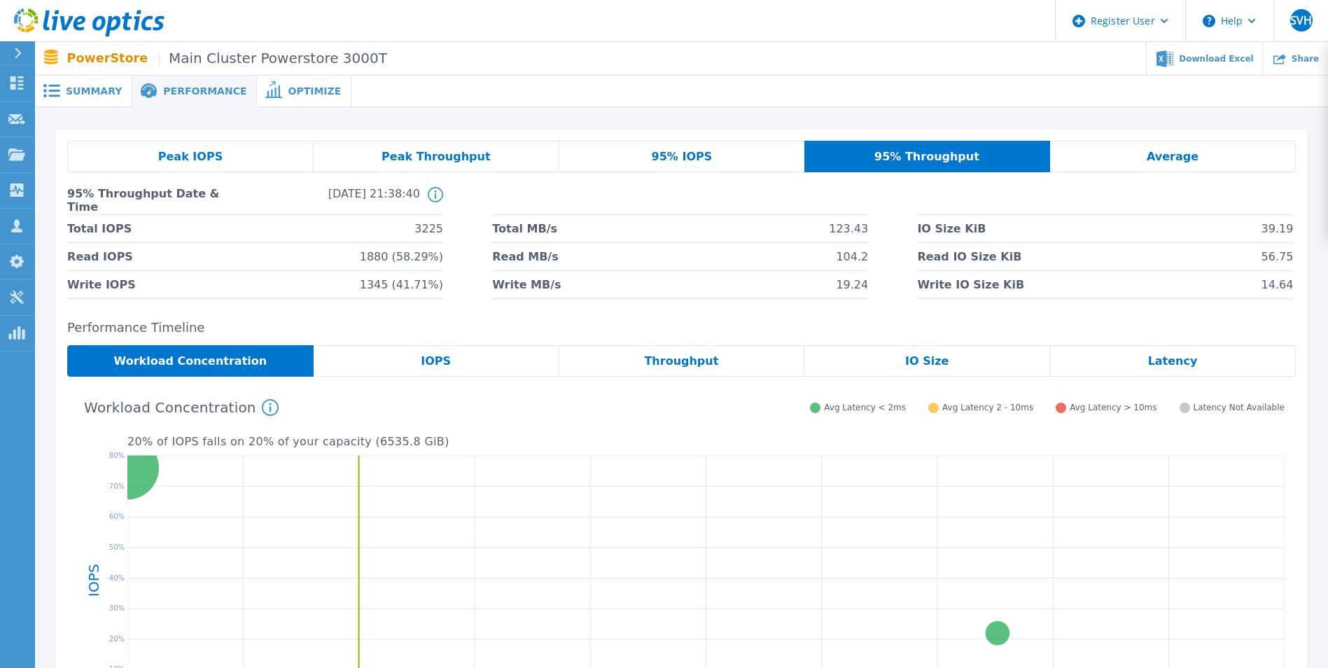
click at [879, 144] on div "Average" at bounding box center [1173, 157] width 246 height 32
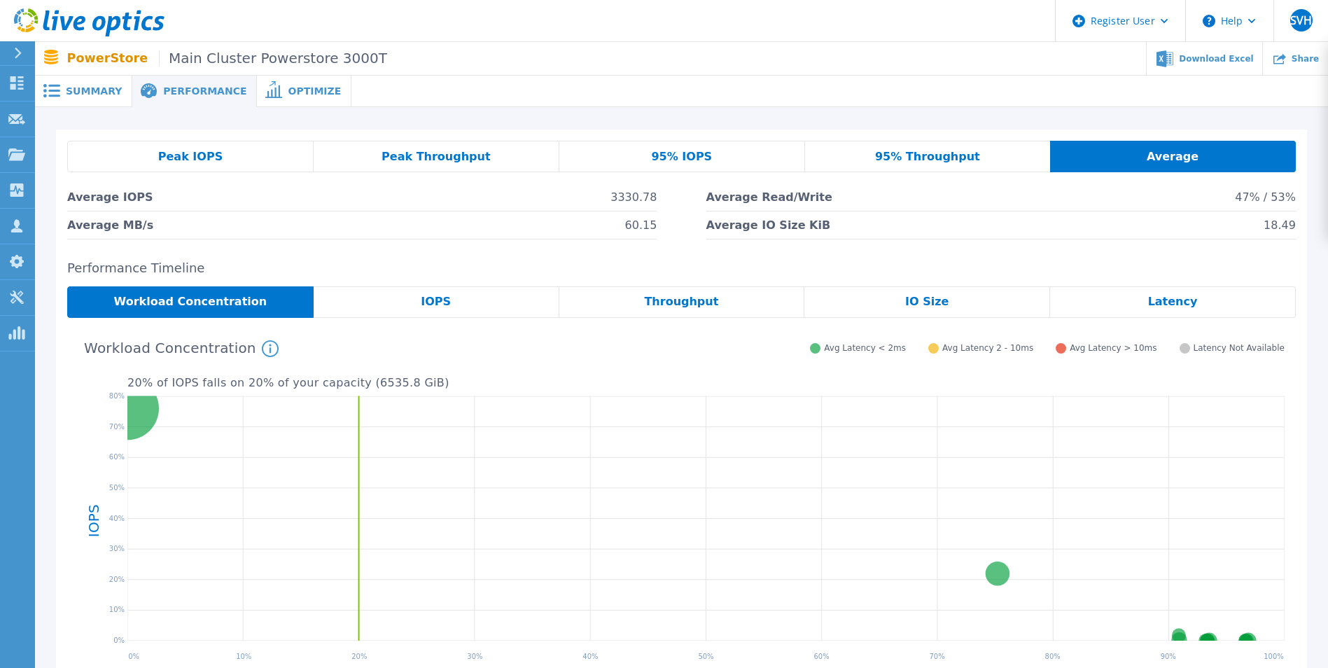
click at [711, 139] on div "Peak IOPS Peak Throughput 95% IOPS 95% Throughput Average Average IOPS 3330.78 …" at bounding box center [681, 190] width 1251 height 121
drag, startPoint x: 713, startPoint y: 156, endPoint x: 716, endPoint y: 181, distance: 24.7
click at [713, 158] on div "95% IOPS" at bounding box center [682, 157] width 246 height 32
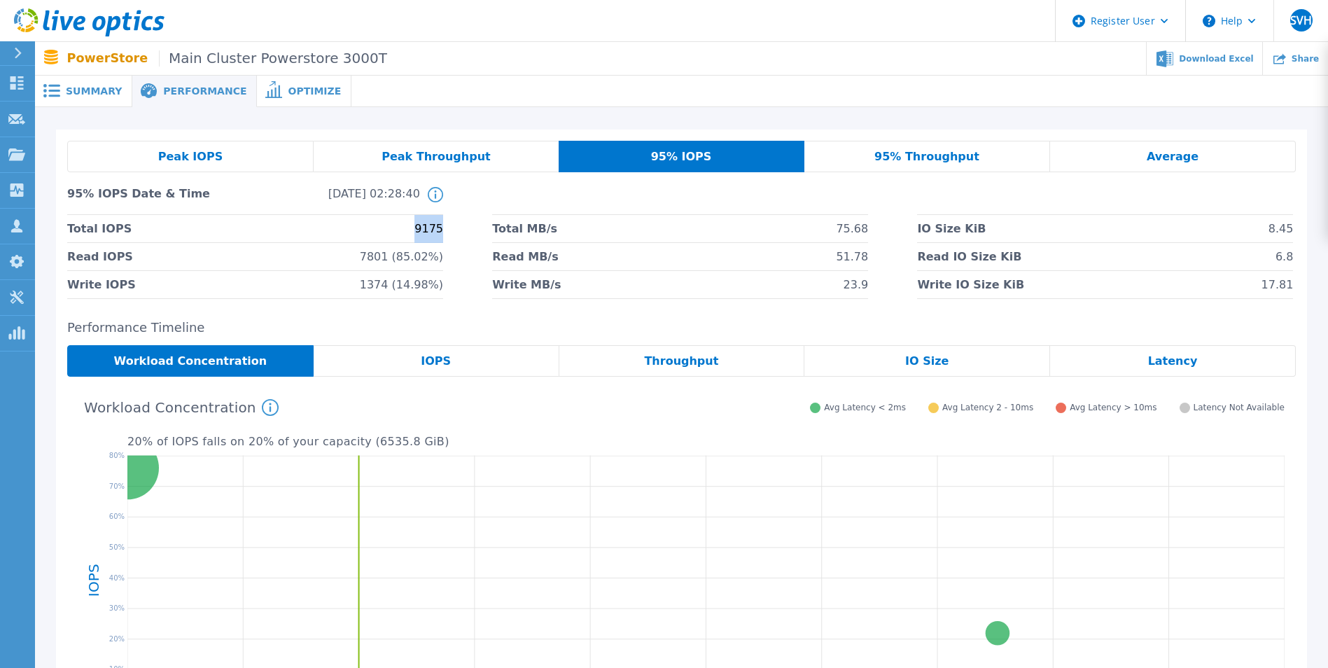
drag, startPoint x: 415, startPoint y: 232, endPoint x: 450, endPoint y: 233, distance: 34.3
click at [450, 233] on div "Total IOPS 9175 Total MB/s 75.68 IO Size KiB 8.45 Read IOPS 7801 (85.02%) Read …" at bounding box center [681, 257] width 1229 height 84
drag, startPoint x: 450, startPoint y: 233, endPoint x: 443, endPoint y: 252, distance: 19.9
click at [452, 245] on div "Total IOPS 9175 Total MB/s 75.68 IO Size KiB 8.45 Read IOPS 7801 (85.02%) Read …" at bounding box center [681, 257] width 1229 height 84
click at [189, 162] on span "Peak IOPS" at bounding box center [190, 156] width 64 height 11
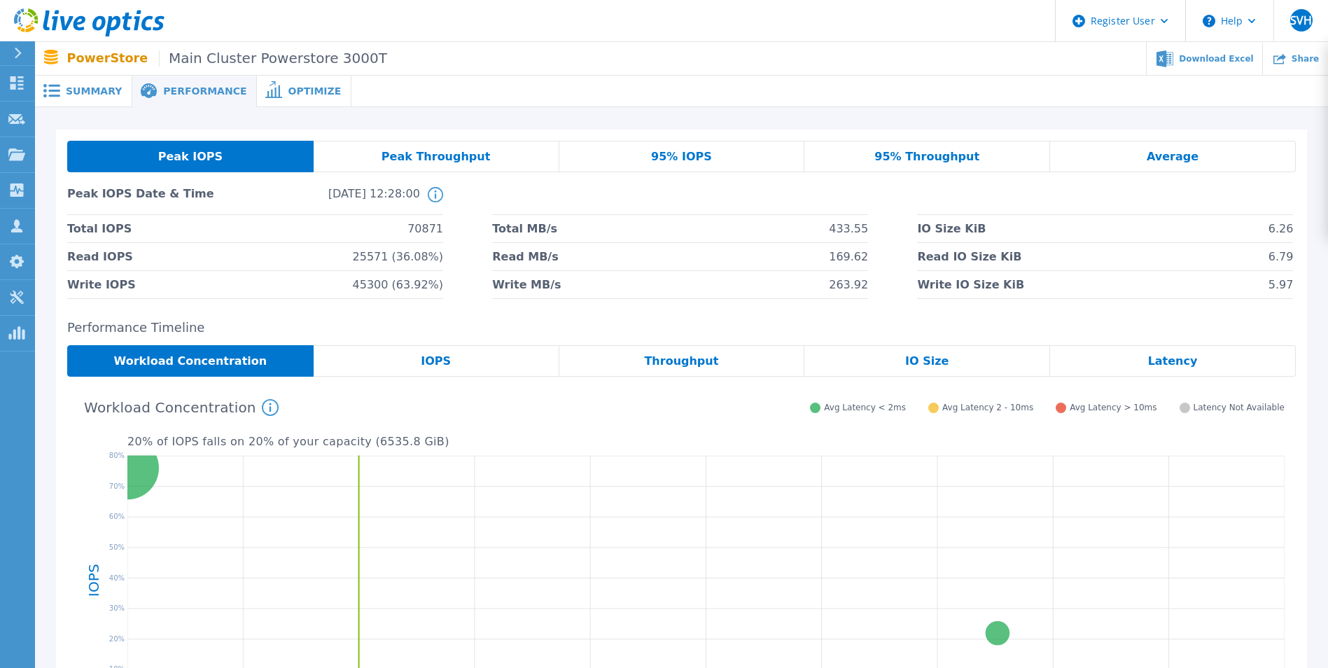
click at [655, 183] on div "Peak IOPS Date & Time 2025-08-11, 12:28:00 This shows the performance stats for…" at bounding box center [681, 241] width 1229 height 116
click at [655, 161] on div "95% IOPS" at bounding box center [682, 157] width 246 height 32
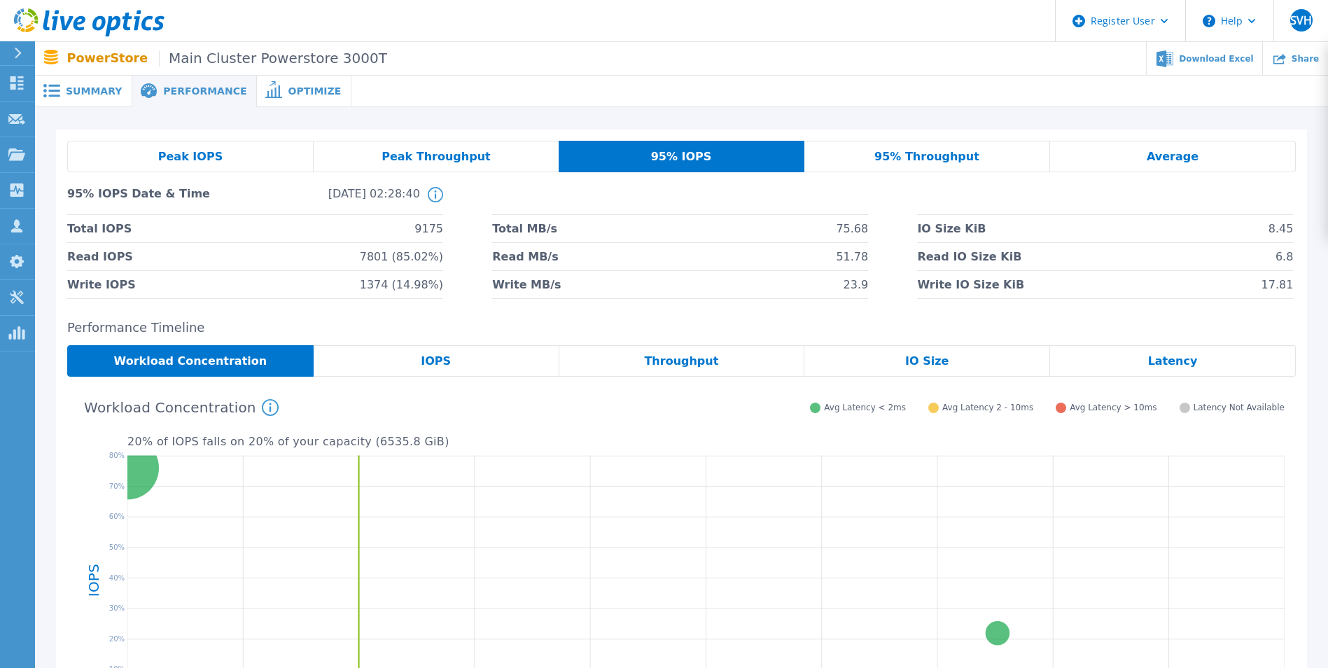
click at [196, 166] on div "Peak IOPS" at bounding box center [190, 157] width 246 height 32
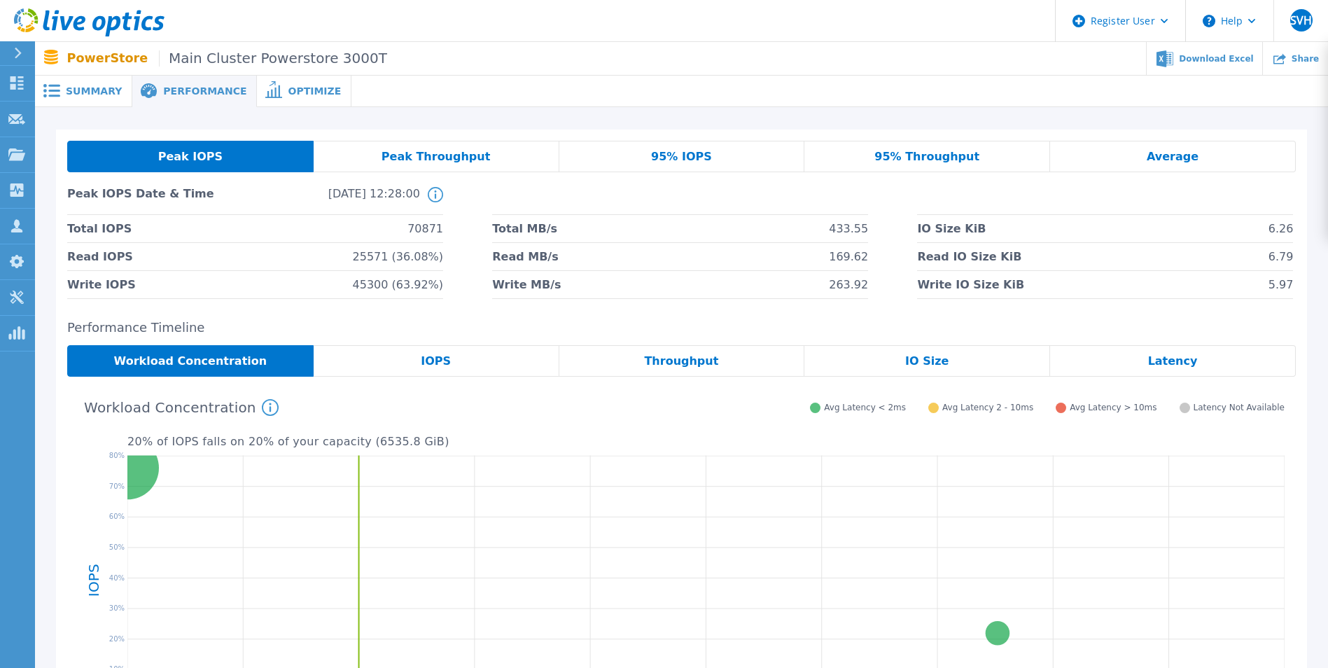
click at [879, 160] on span "95% Throughput" at bounding box center [927, 156] width 105 height 11
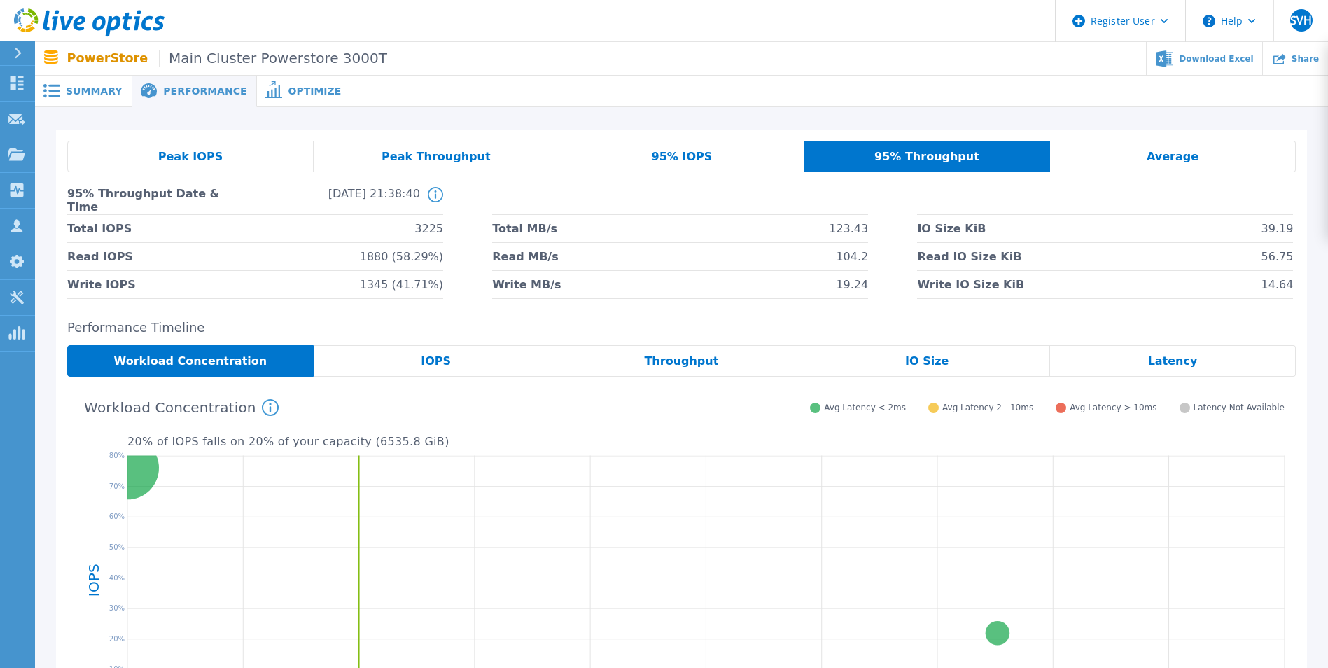
click at [259, 165] on div "Peak IOPS" at bounding box center [190, 157] width 246 height 32
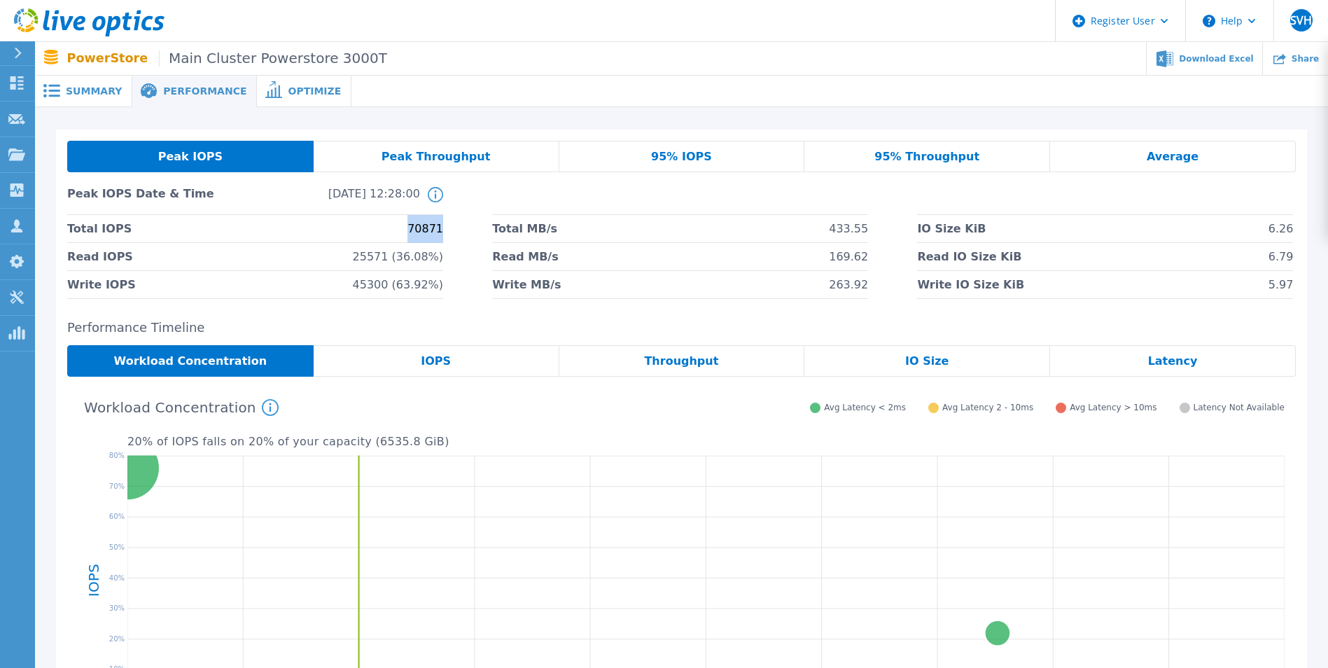
drag, startPoint x: 410, startPoint y: 235, endPoint x: 454, endPoint y: 235, distance: 43.4
click at [454, 235] on div "Total IOPS 70871 Total MB/s 433.55 IO Size KiB 6.26 Read IOPS 25571 (36.08%) Re…" at bounding box center [681, 257] width 1229 height 84
drag, startPoint x: 412, startPoint y: 221, endPoint x: 501, endPoint y: 197, distance: 92.1
click at [501, 197] on li at bounding box center [680, 201] width 376 height 28
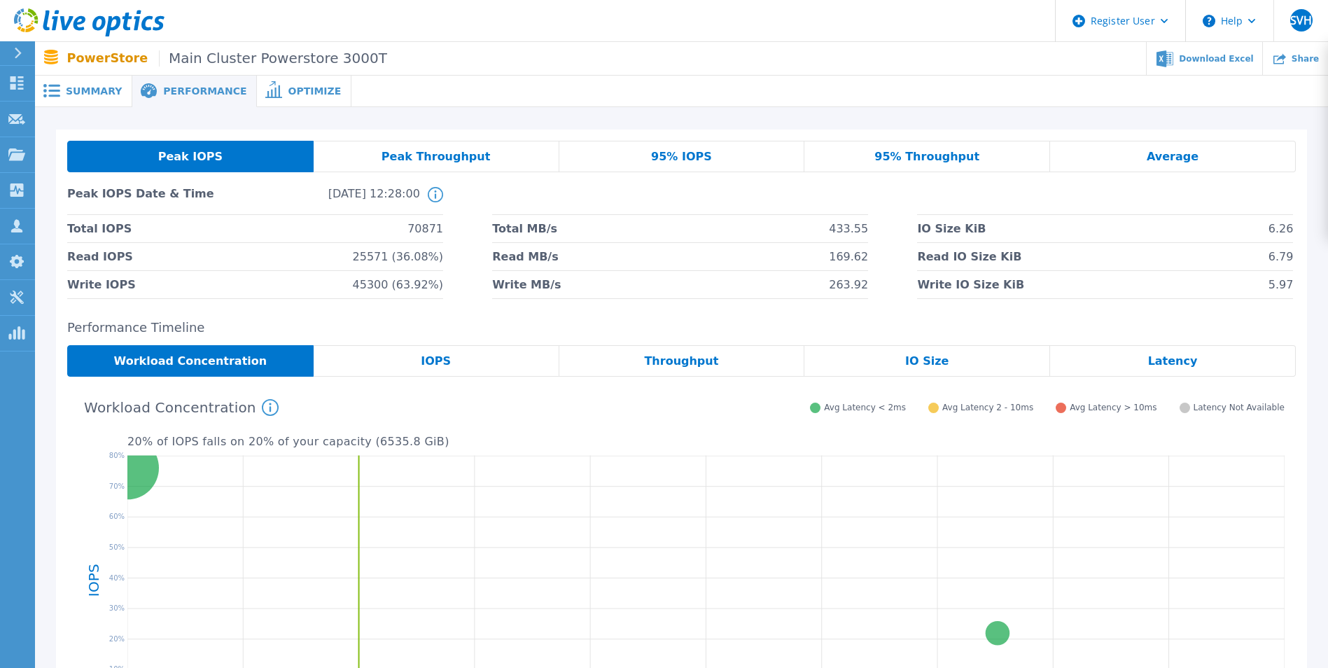
click at [78, 81] on div "Summary" at bounding box center [83, 92] width 97 height 32
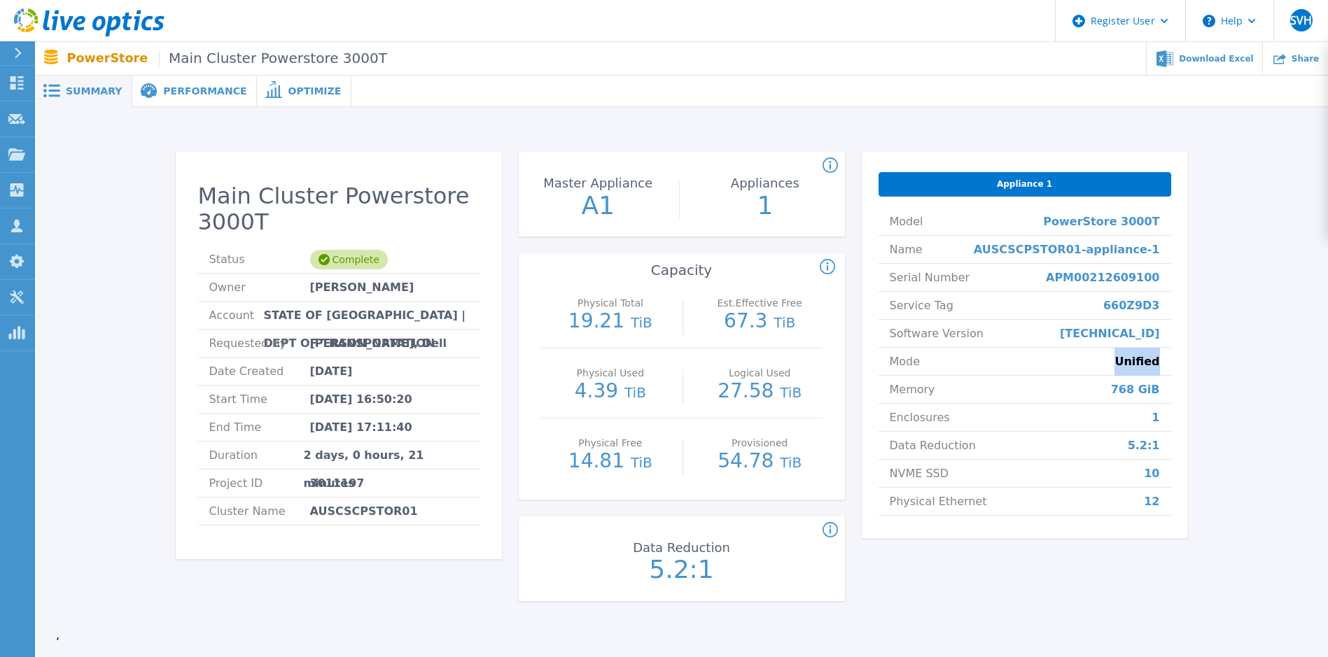
drag, startPoint x: 1120, startPoint y: 362, endPoint x: 1167, endPoint y: 364, distance: 47.0
click at [879, 364] on li "Mode Unified" at bounding box center [1025, 362] width 293 height 28
drag, startPoint x: 1167, startPoint y: 364, endPoint x: 1194, endPoint y: 417, distance: 58.9
click at [879, 411] on div "Main Cluster Powerstore 3000T Status Complete Owner Pradeep Nathan Account STAT…" at bounding box center [681, 380] width 1251 height 500
drag, startPoint x: 1120, startPoint y: 365, endPoint x: 1166, endPoint y: 364, distance: 46.9
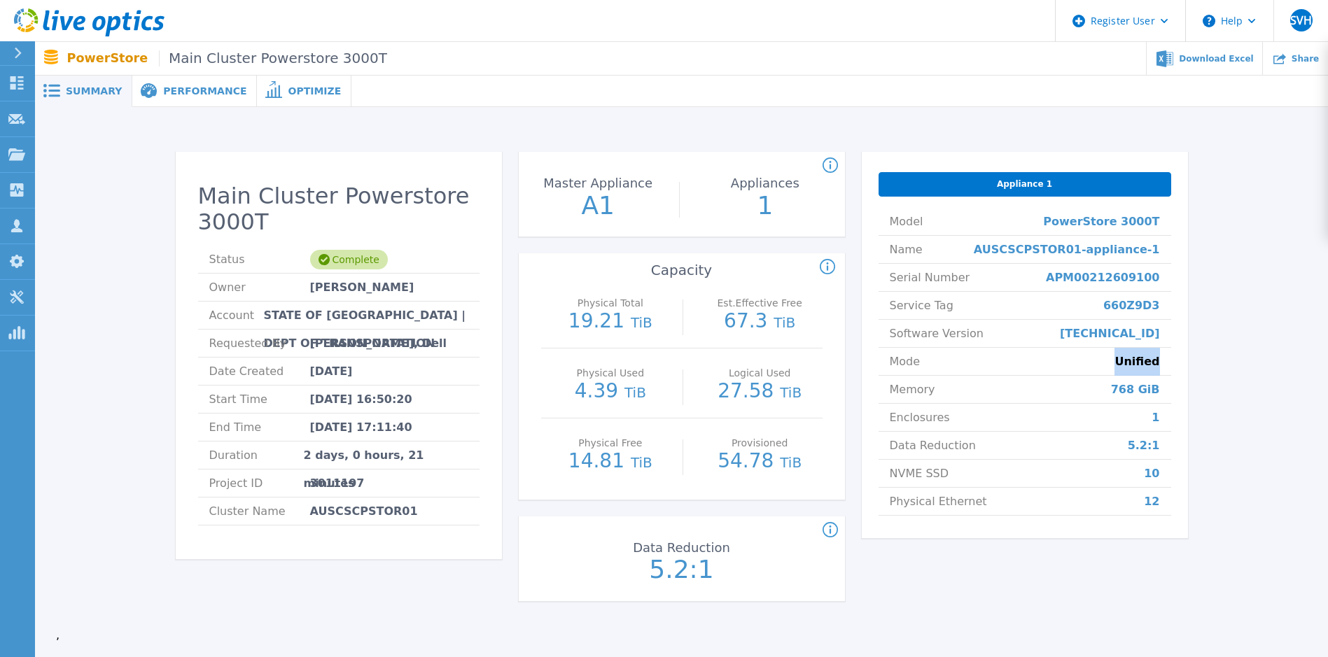
click at [879, 364] on li "Mode Unified" at bounding box center [1025, 362] width 293 height 28
drag, startPoint x: 1166, startPoint y: 364, endPoint x: 1179, endPoint y: 470, distance: 106.5
click at [879, 470] on div "Appliance 1 Model PowerStore 3000T Name AUSCSCPSTOR01-appliance-1 Serial Number…" at bounding box center [1025, 345] width 326 height 386
drag, startPoint x: 1124, startPoint y: 356, endPoint x: 1169, endPoint y: 363, distance: 45.9
click at [879, 363] on li "Mode Unified" at bounding box center [1025, 362] width 293 height 28
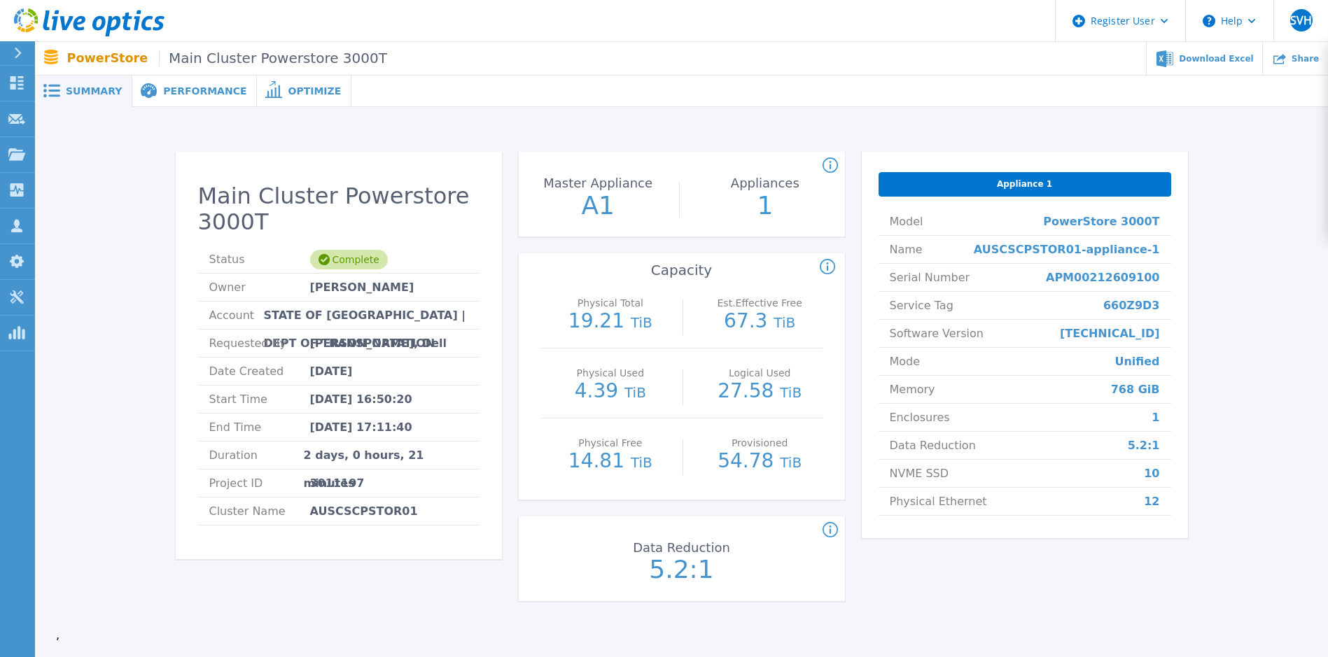
drag, startPoint x: 1169, startPoint y: 363, endPoint x: 1199, endPoint y: 407, distance: 53.0
click at [879, 407] on div "Main Cluster Powerstore 3000T Status Complete Owner Pradeep Nathan Account STAT…" at bounding box center [681, 380] width 1251 height 500
click at [879, 364] on span "Unified" at bounding box center [1137, 361] width 45 height 27
drag, startPoint x: 1127, startPoint y: 364, endPoint x: 1182, endPoint y: 389, distance: 59.9
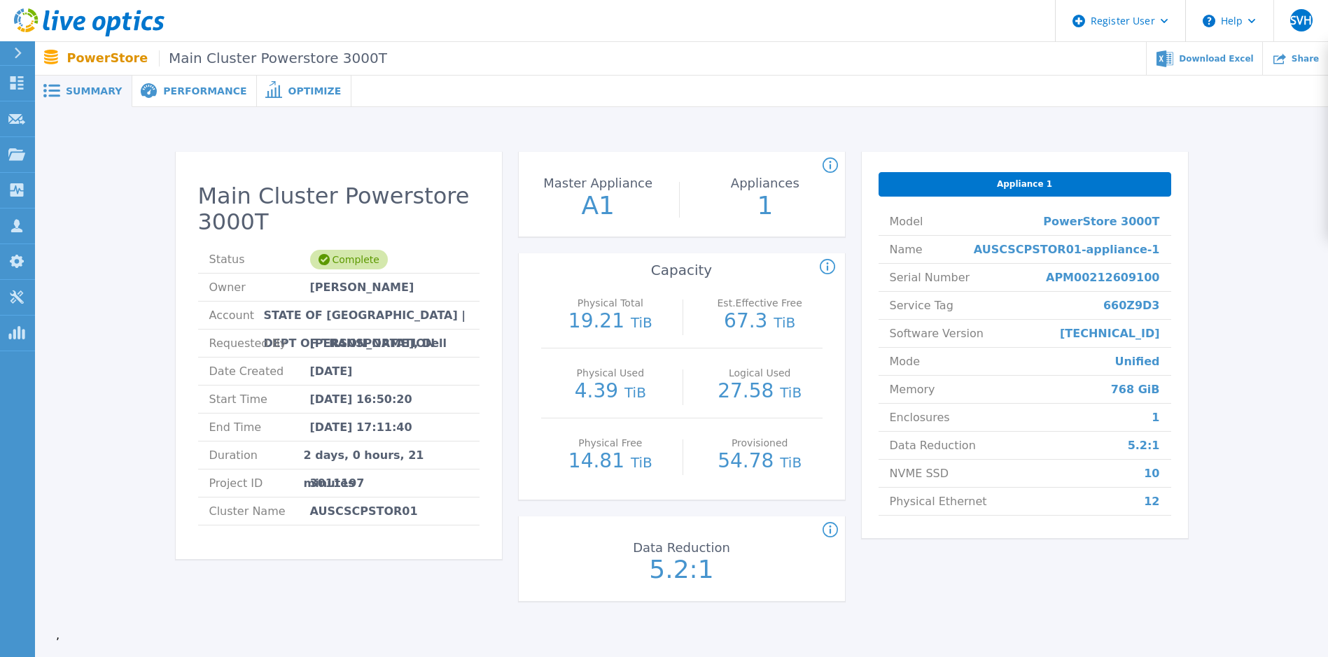
click at [879, 389] on div "Appliance 1 Model PowerStore 3000T Name AUSCSCPSTOR01-appliance-1 Serial Number…" at bounding box center [1025, 345] width 326 height 386
click at [879, 361] on span "Unified" at bounding box center [1137, 361] width 45 height 27
drag, startPoint x: 190, startPoint y: 91, endPoint x: 197, endPoint y: 92, distance: 7.0
click at [190, 91] on span "Performance" at bounding box center [204, 91] width 83 height 10
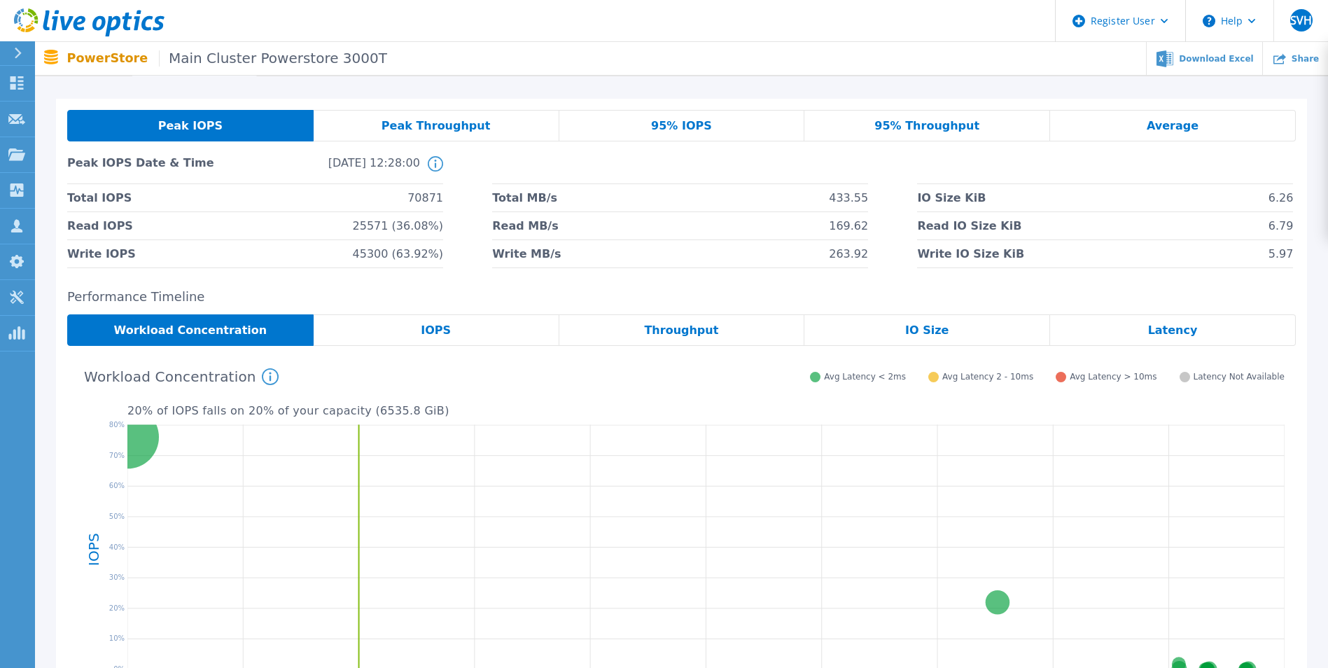
scroll to position [27, 0]
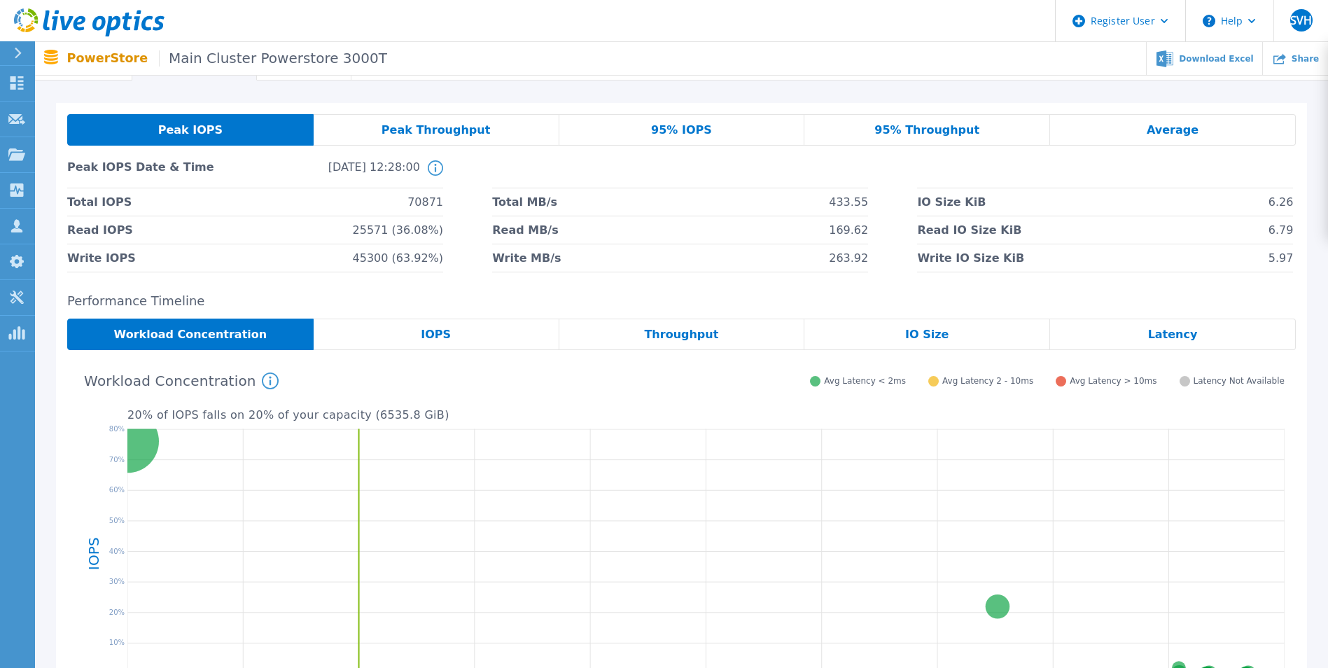
click at [407, 125] on span "Peak Throughput" at bounding box center [436, 130] width 109 height 11
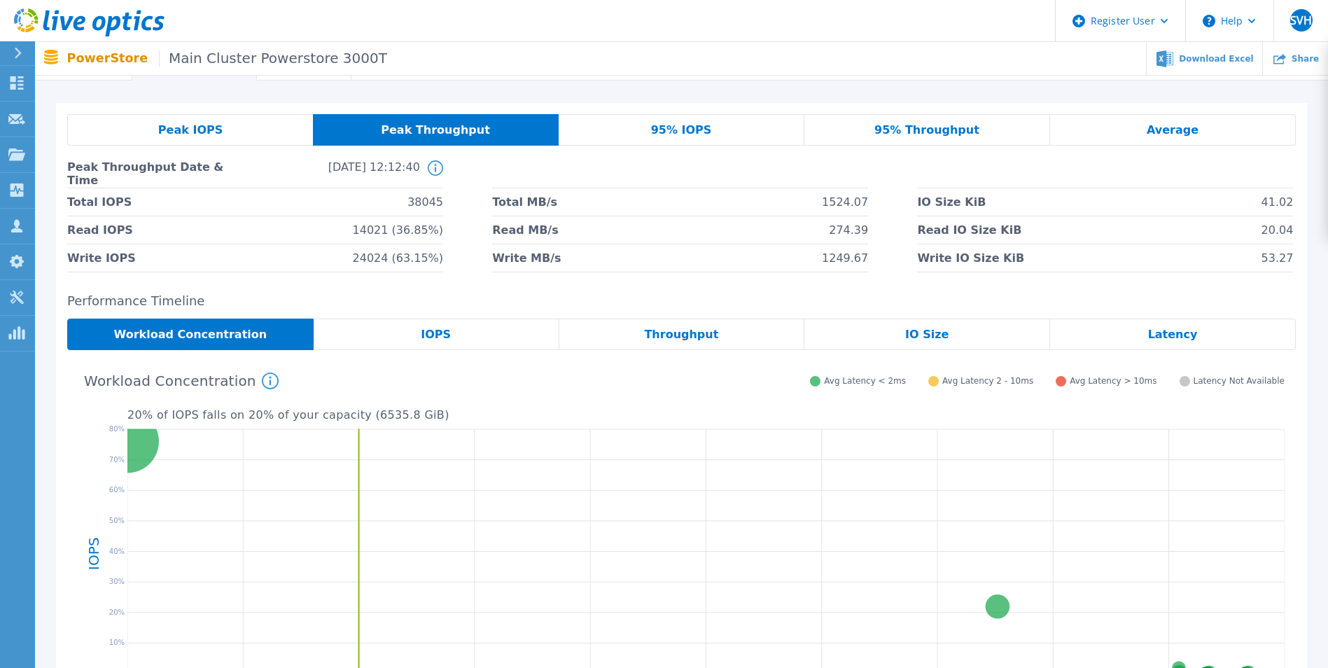
click at [183, 128] on span "Peak IOPS" at bounding box center [190, 130] width 64 height 11
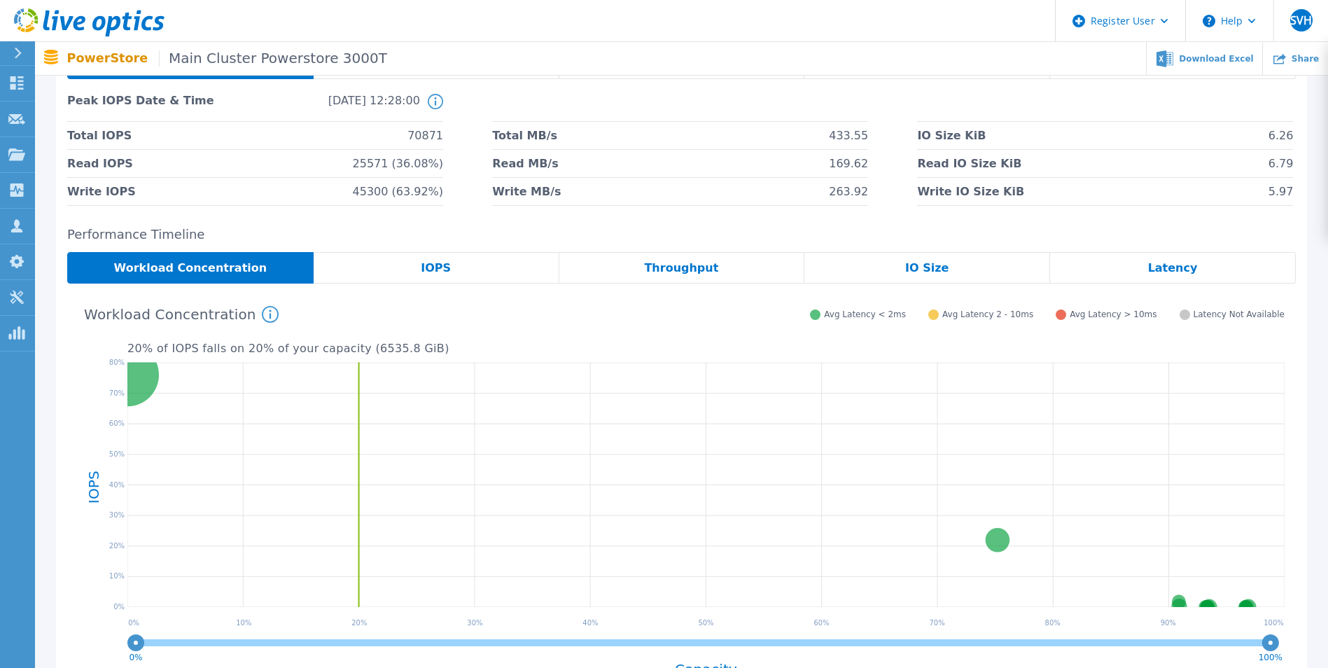
scroll to position [0, 0]
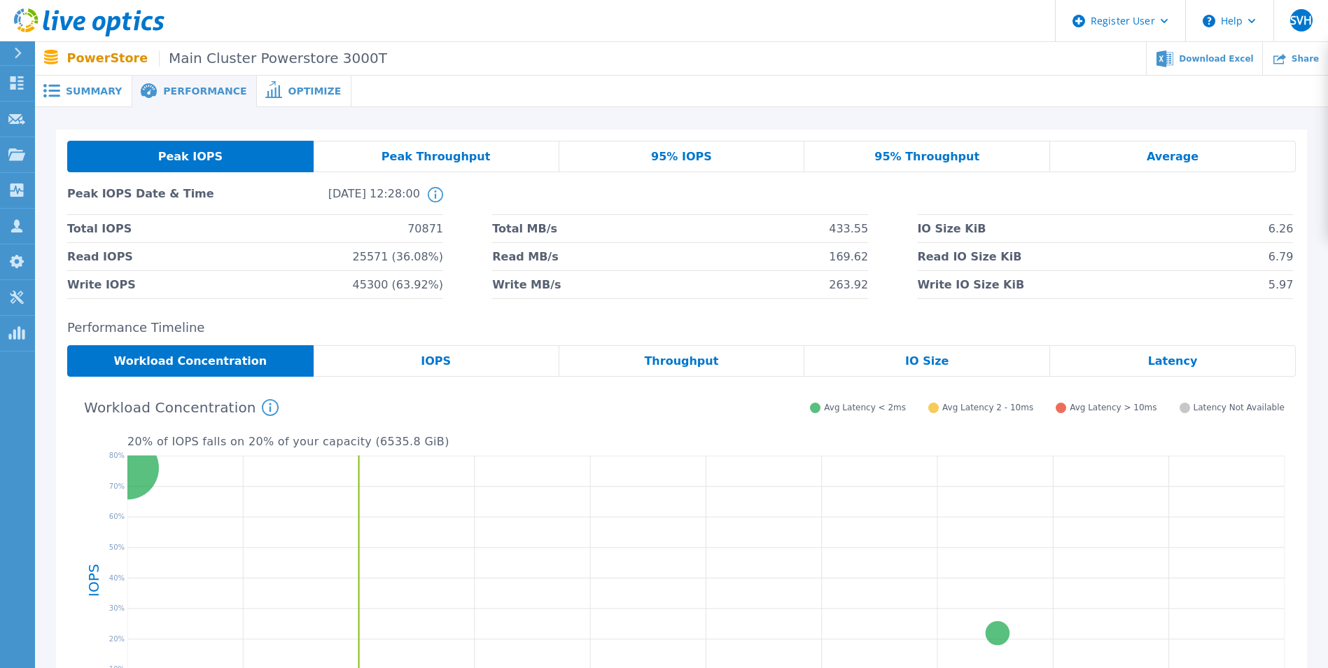
click at [91, 92] on span "Summary" at bounding box center [94, 91] width 56 height 10
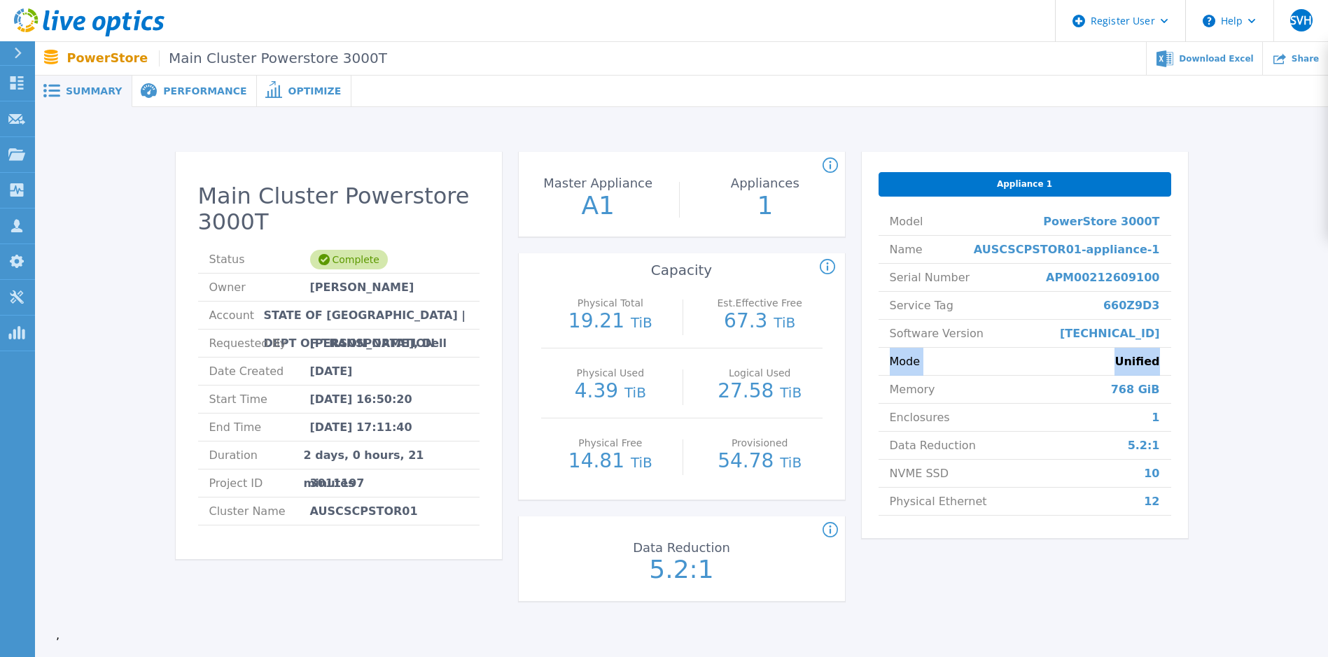
drag, startPoint x: 1162, startPoint y: 365, endPoint x: 879, endPoint y: 363, distance: 283.6
click at [879, 363] on li "Mode Unified" at bounding box center [1025, 362] width 293 height 28
click at [879, 414] on div "Main Cluster Powerstore 3000T Status Complete Owner Pradeep Nathan Account STAT…" at bounding box center [681, 380] width 1251 height 500
click at [879, 361] on span "Unified" at bounding box center [1137, 361] width 45 height 27
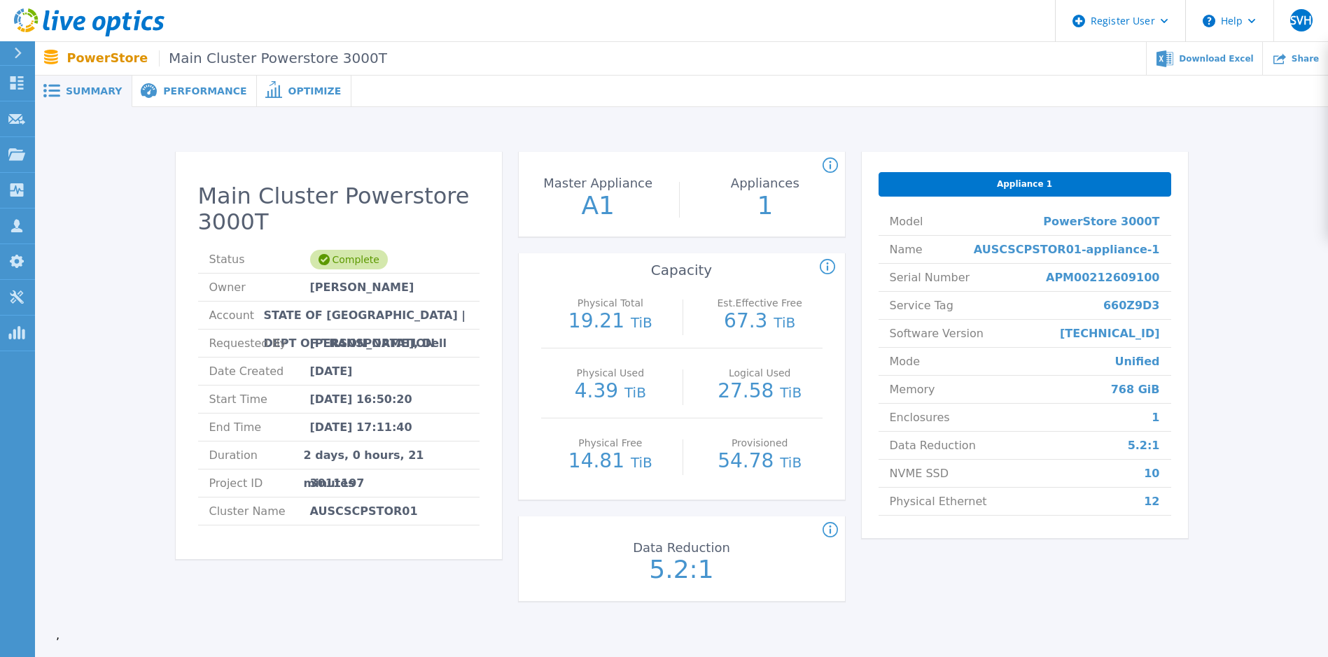
drag, startPoint x: 1136, startPoint y: 361, endPoint x: 1225, endPoint y: 401, distance: 97.5
click at [879, 401] on div "Main Cluster Powerstore 3000T Status Complete Owner Pradeep Nathan Account STAT…" at bounding box center [681, 380] width 1251 height 500
click at [171, 101] on div "Performance" at bounding box center [194, 92] width 125 height 32
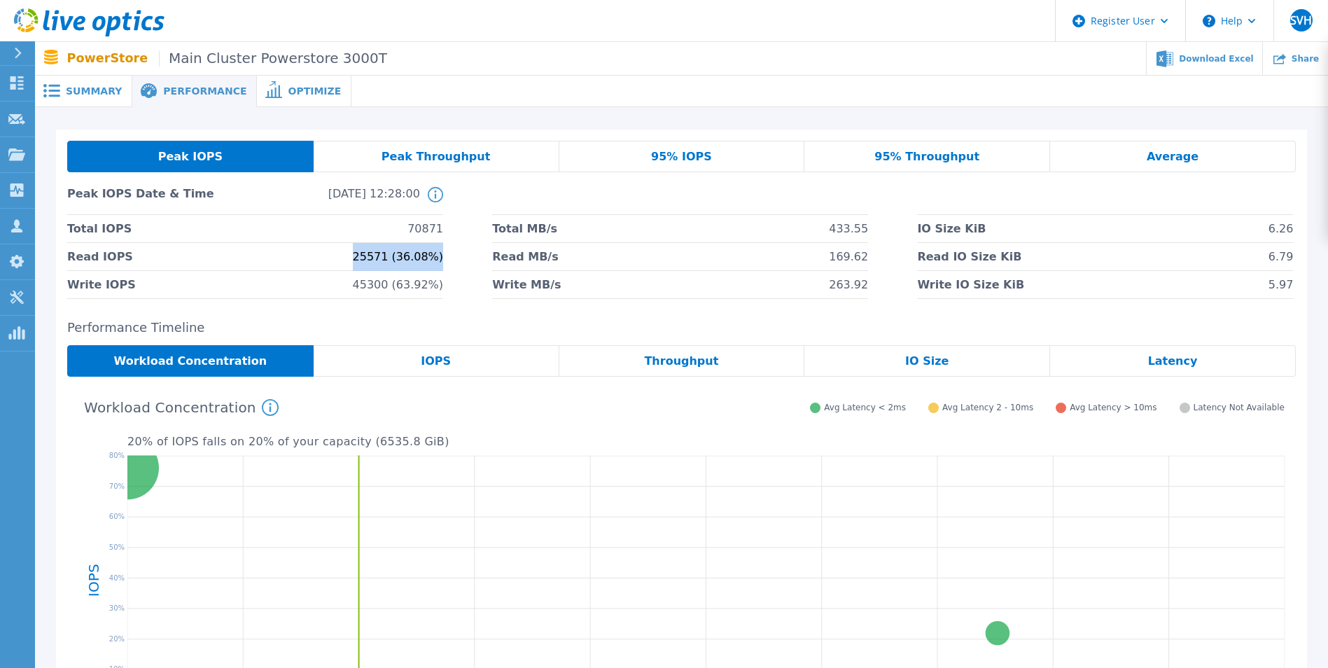
drag, startPoint x: 365, startPoint y: 254, endPoint x: 454, endPoint y: 259, distance: 89.1
click at [454, 259] on div "Total IOPS 70871 Total MB/s 433.55 IO Size KiB 6.26 Read IOPS 25571 (36.08%) Re…" at bounding box center [681, 257] width 1229 height 84
drag, startPoint x: 454, startPoint y: 259, endPoint x: 466, endPoint y: 282, distance: 26.3
click at [466, 282] on div "Total IOPS 70871 Total MB/s 433.55 IO Size KiB 6.26 Read IOPS 25571 (36.08%) Re…" at bounding box center [681, 257] width 1229 height 84
drag, startPoint x: 466, startPoint y: 282, endPoint x: 453, endPoint y: 302, distance: 24.3
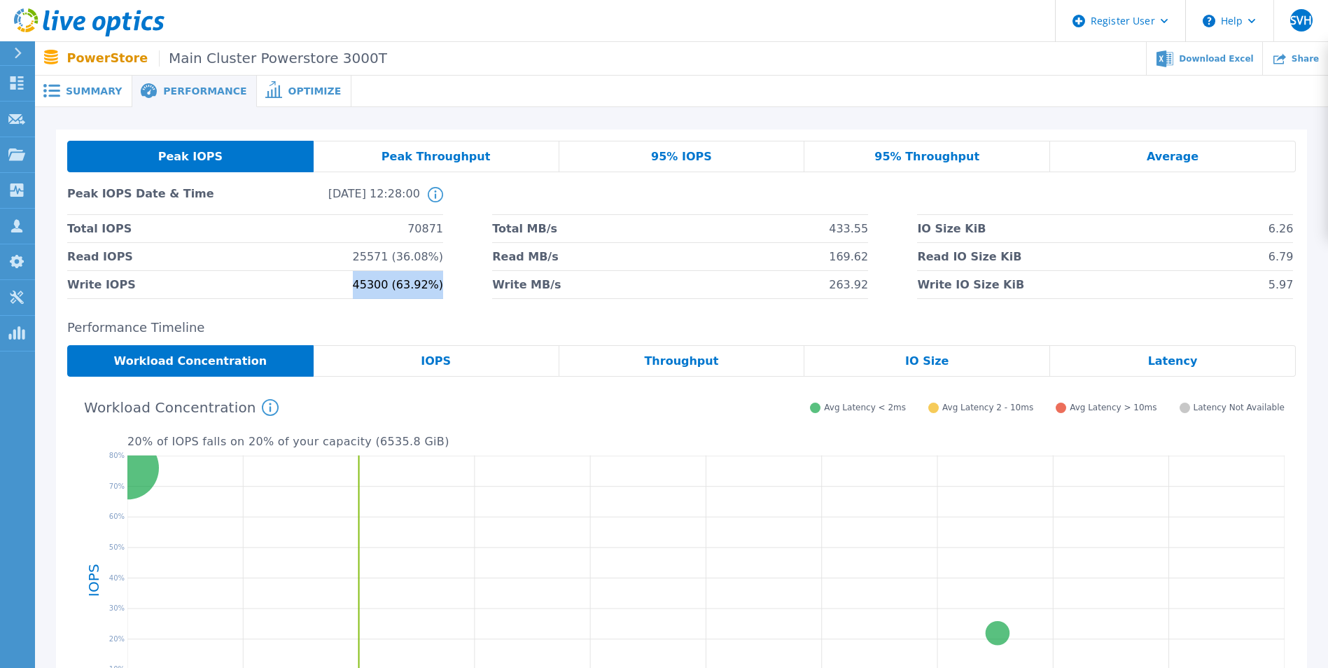
click at [453, 302] on div "Peak IOPS Peak Throughput 95% IOPS 95% Throughput Average Peak IOPS Date & Time…" at bounding box center [681, 220] width 1251 height 181
click at [692, 155] on span "95% IOPS" at bounding box center [681, 156] width 61 height 11
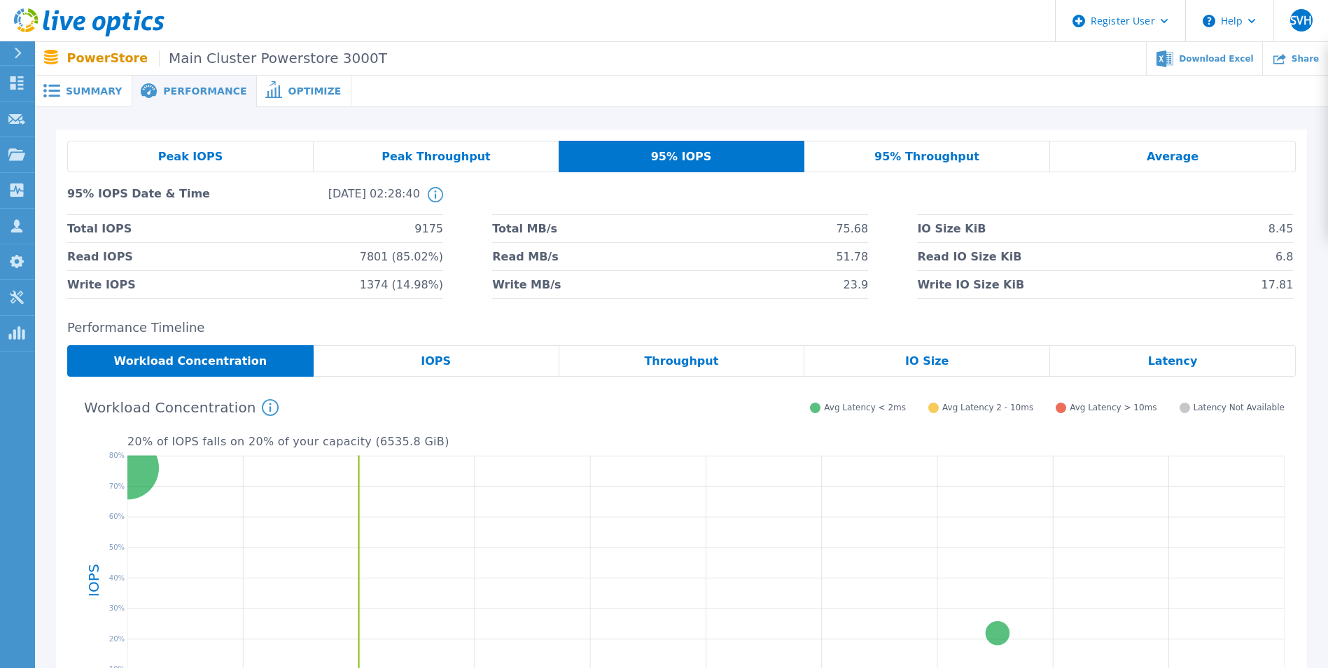
click at [187, 164] on div "Peak IOPS" at bounding box center [190, 157] width 246 height 32
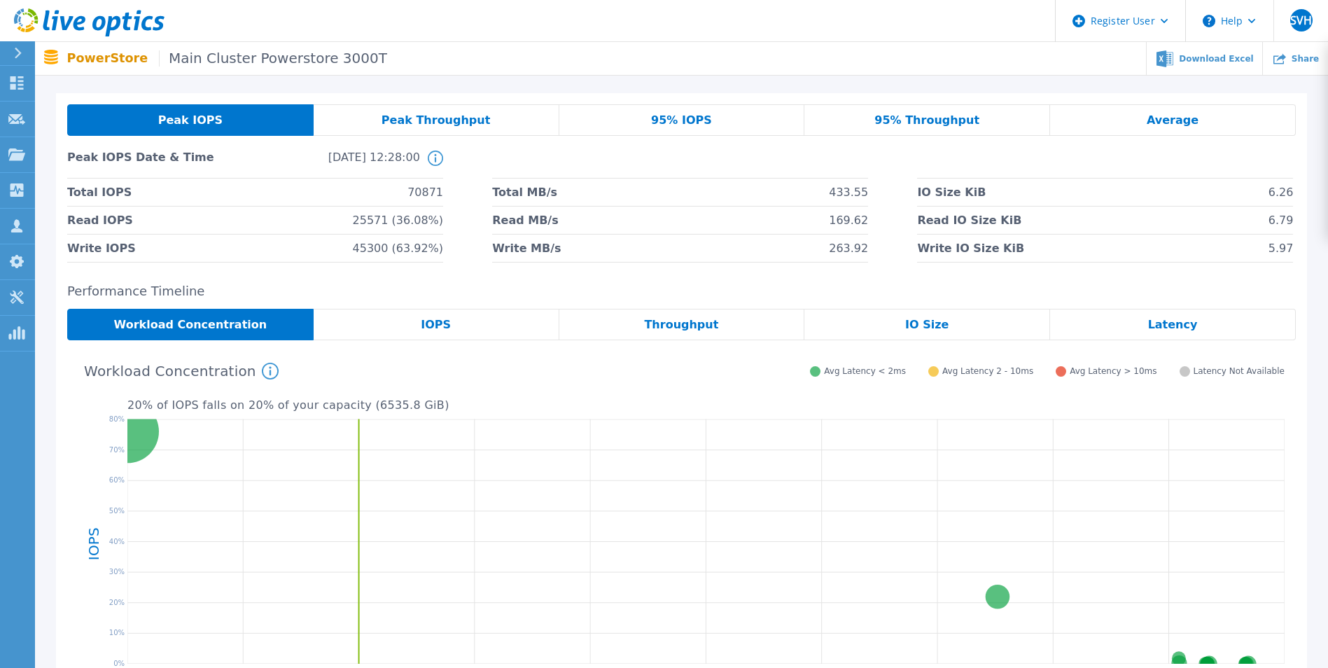
scroll to position [70, 0]
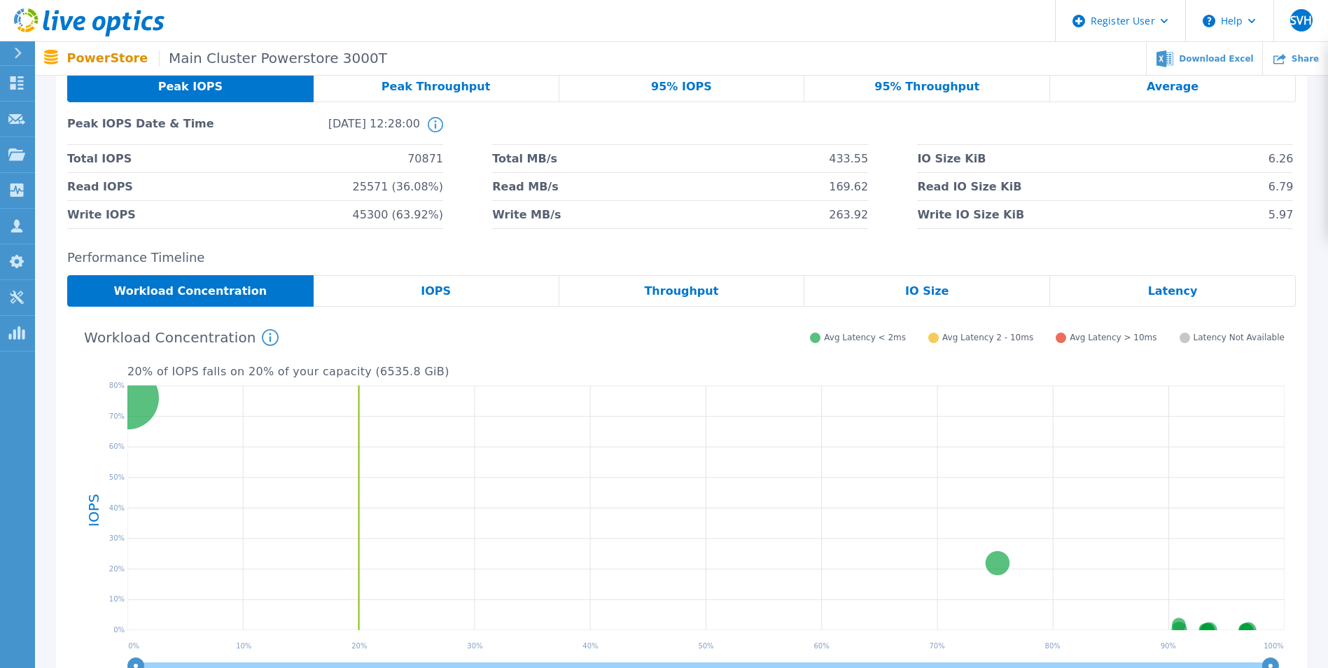
click at [674, 279] on div "Throughput" at bounding box center [682, 291] width 246 height 32
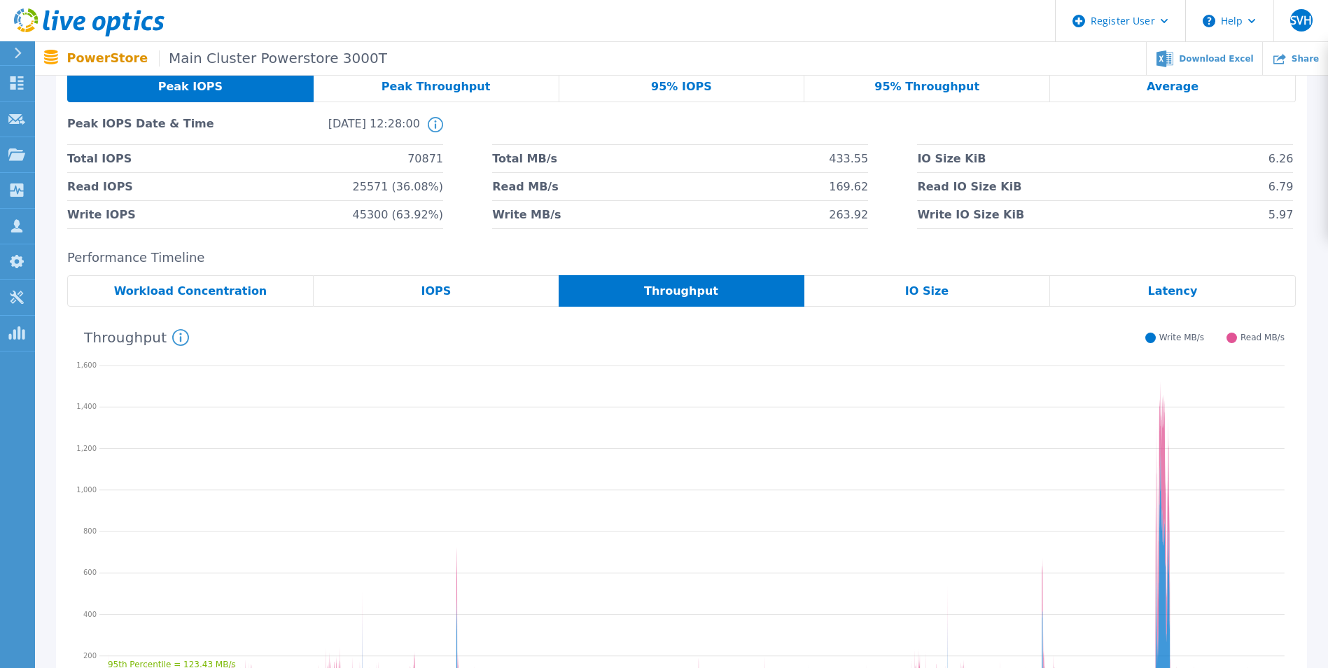
click at [389, 298] on div "IOPS" at bounding box center [436, 291] width 245 height 32
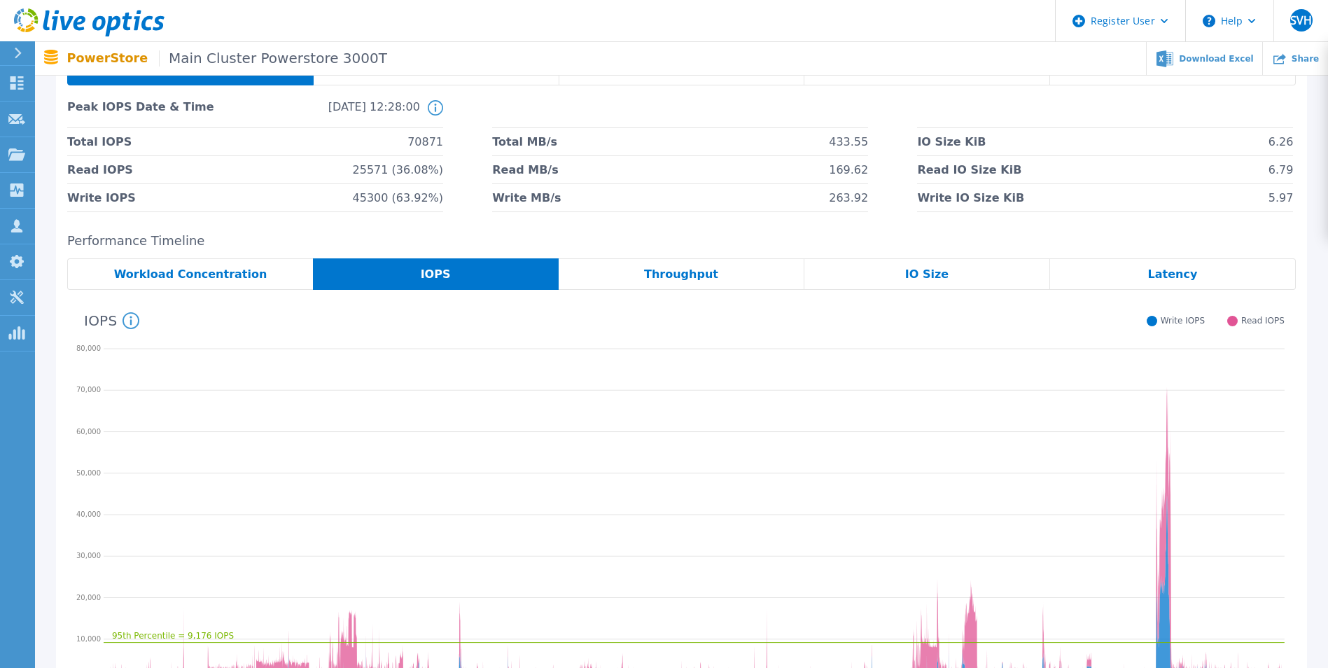
scroll to position [67, 0]
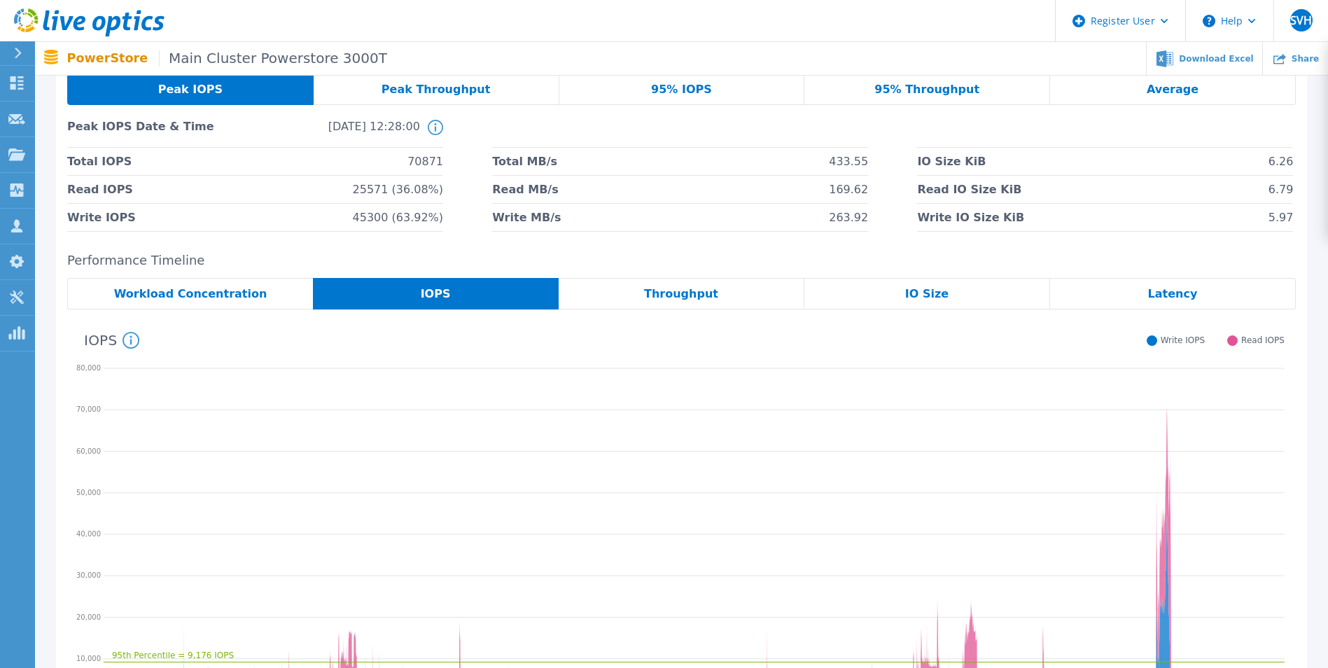
click at [418, 90] on span "Peak Throughput" at bounding box center [436, 89] width 109 height 11
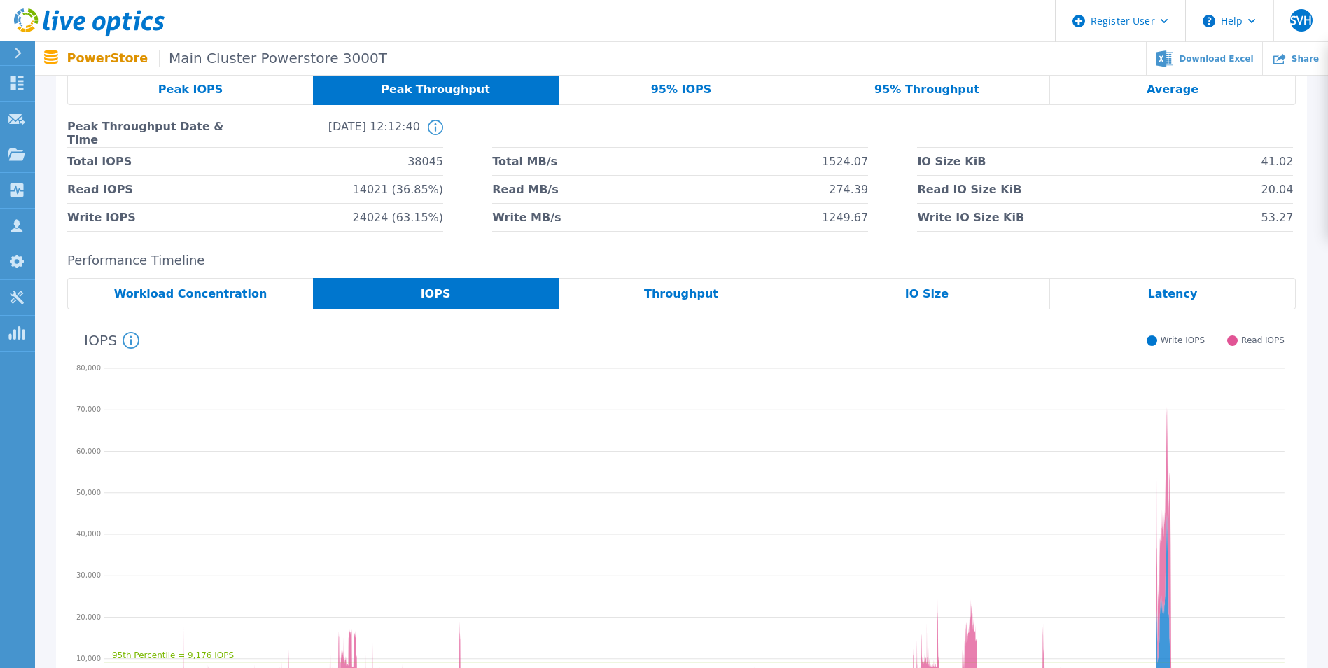
click at [137, 83] on div "Peak IOPS" at bounding box center [190, 90] width 246 height 32
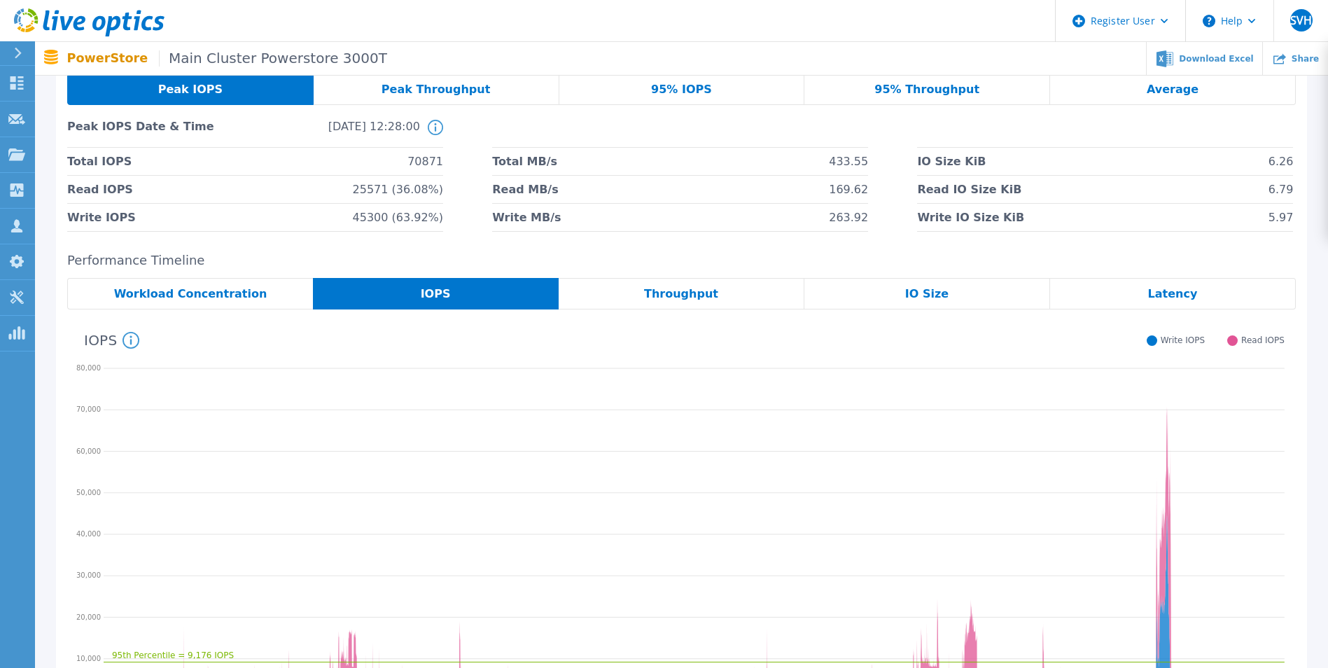
scroll to position [0, 0]
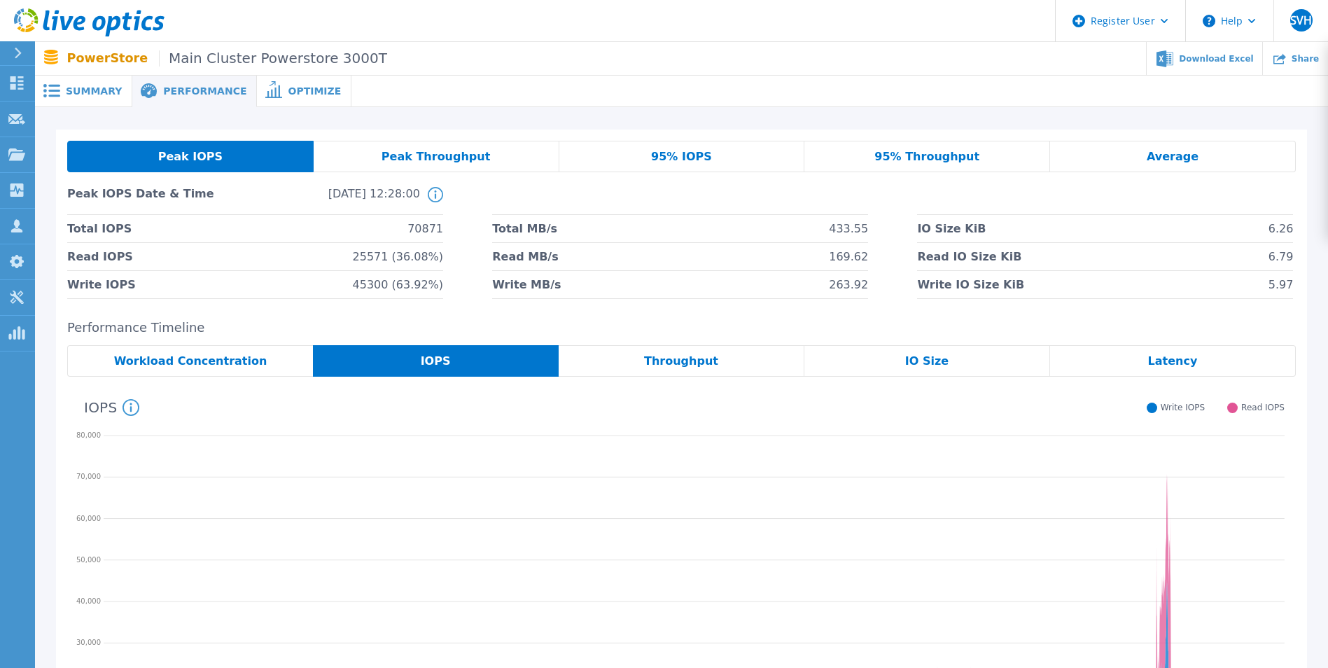
click at [90, 90] on span "Summary" at bounding box center [94, 91] width 56 height 10
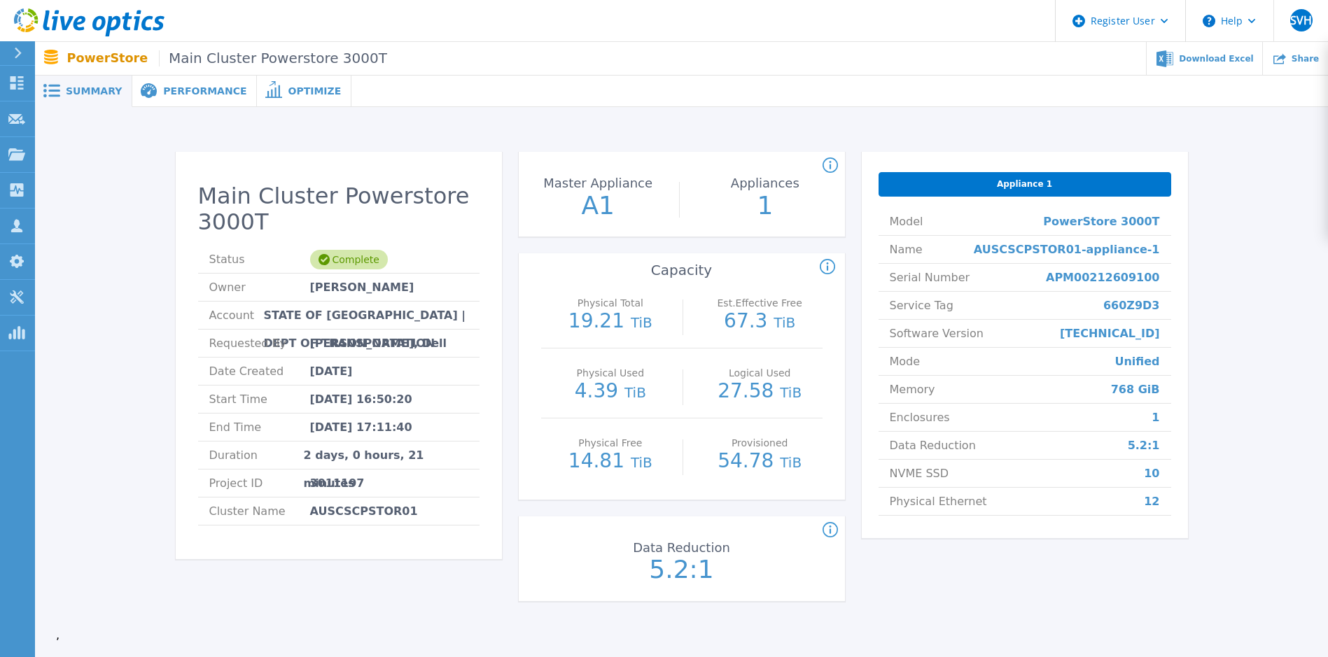
drag, startPoint x: 340, startPoint y: 397, endPoint x: 445, endPoint y: 425, distance: 108.7
click at [445, 425] on ul "Status Complete Owner Pradeep Nathan Account STATE OF TX | DEPT OF TRANSPORTATI…" at bounding box center [338, 386] width 281 height 280
drag, startPoint x: 445, startPoint y: 425, endPoint x: 449, endPoint y: 446, distance: 21.4
click at [449, 446] on li "Duration 2 days, 0 hours, 21 minutes" at bounding box center [338, 456] width 281 height 28
click at [183, 80] on div "Performance" at bounding box center [194, 92] width 125 height 32
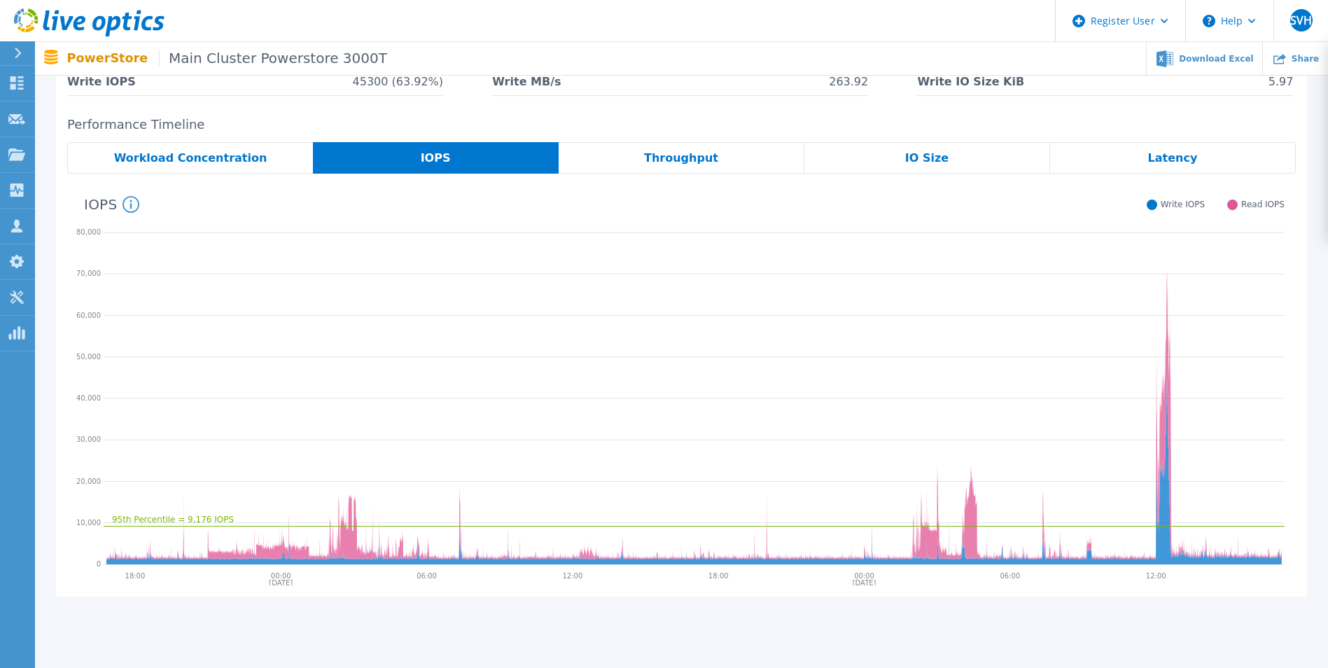
scroll to position [202, 0]
click at [145, 165] on span "Workload Concentration" at bounding box center [190, 158] width 153 height 11
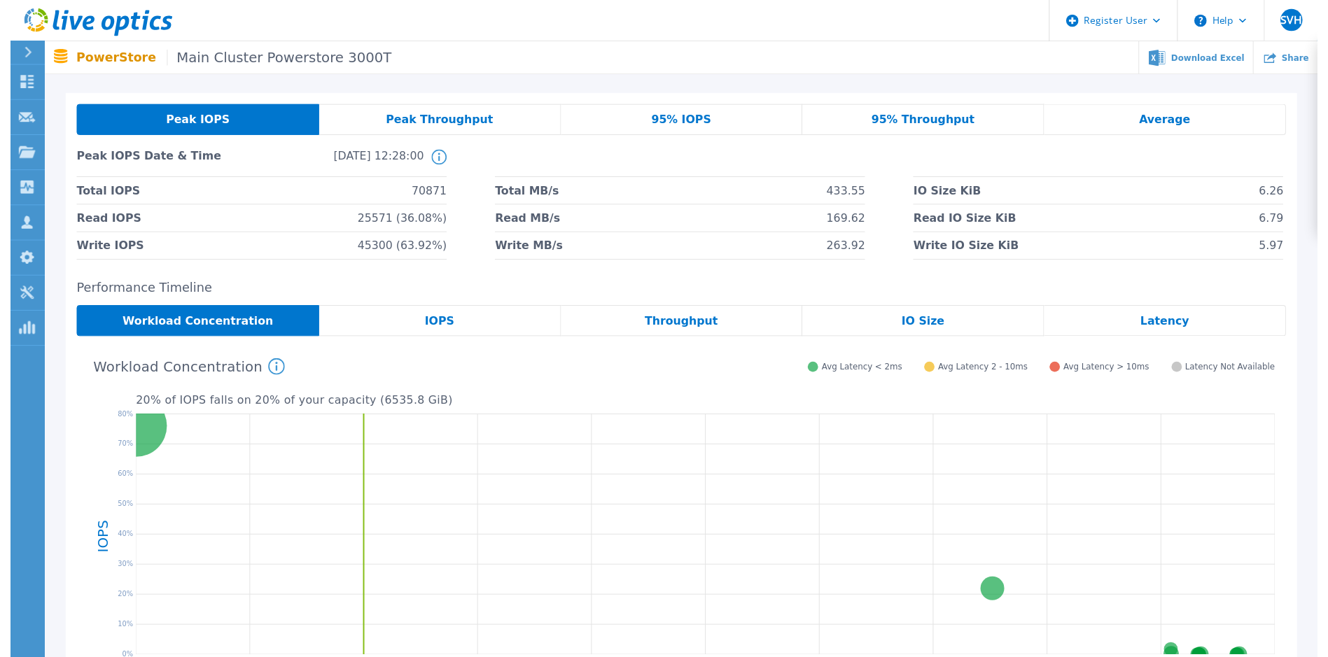
scroll to position [11, 0]
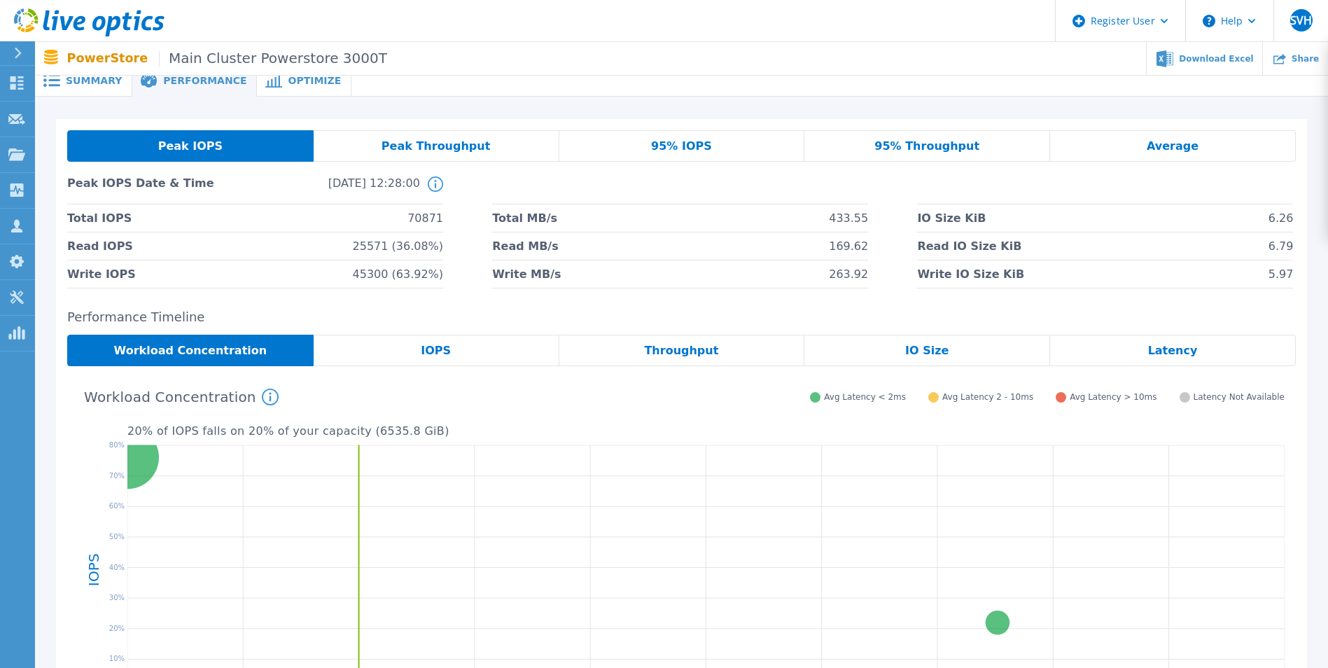
click at [81, 95] on div "Summary" at bounding box center [83, 81] width 97 height 32
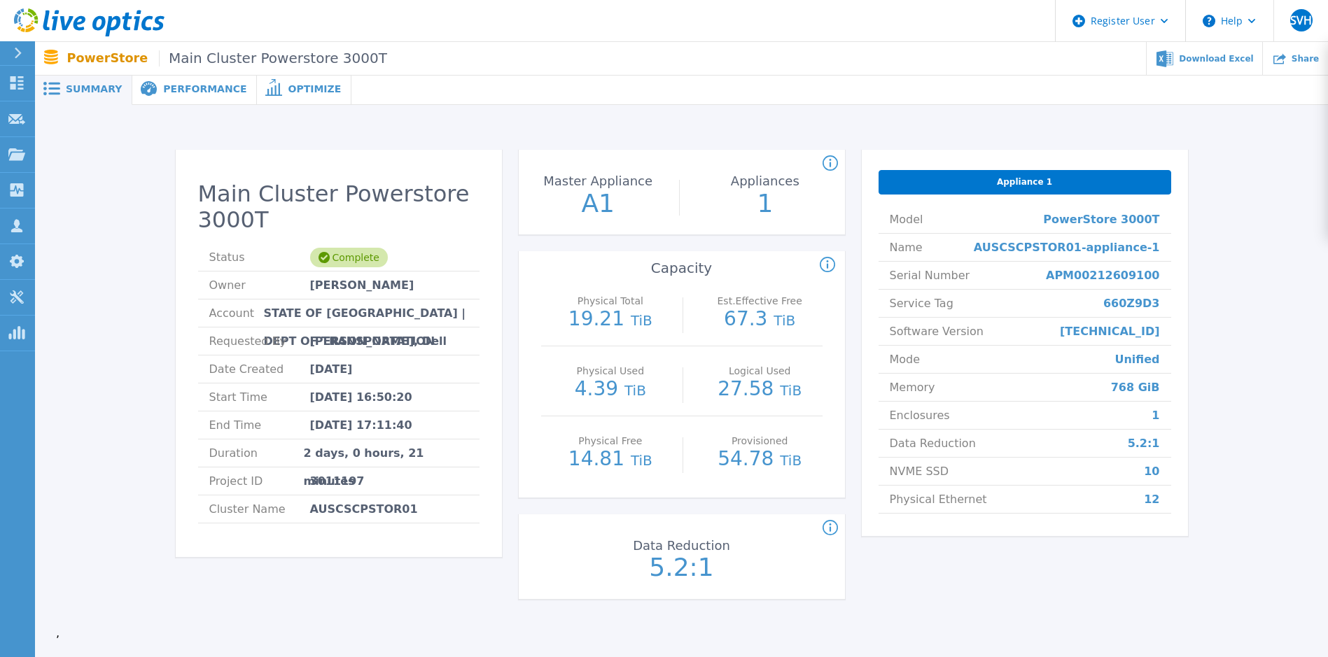
scroll to position [0, 0]
